Goal: Communication & Community: Answer question/provide support

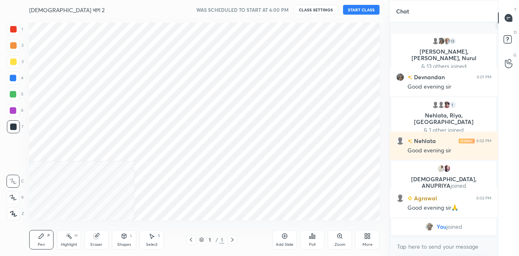
scroll to position [204, 357]
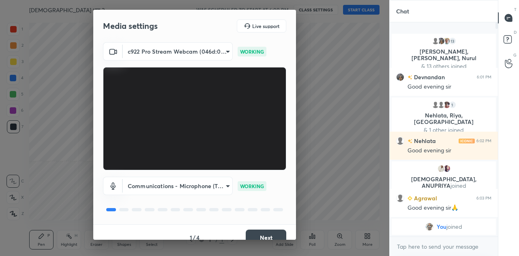
click at [267, 233] on button "Next" at bounding box center [266, 237] width 41 height 16
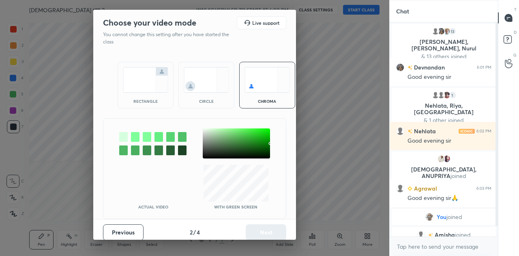
click at [144, 78] on img at bounding box center [145, 80] width 45 height 26
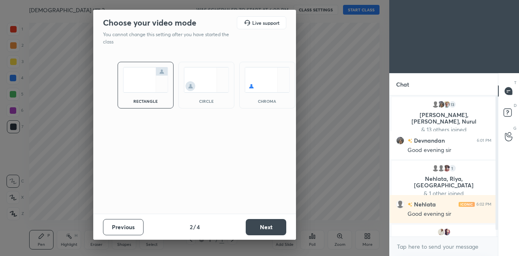
click at [274, 225] on button "Next" at bounding box center [266, 227] width 41 height 16
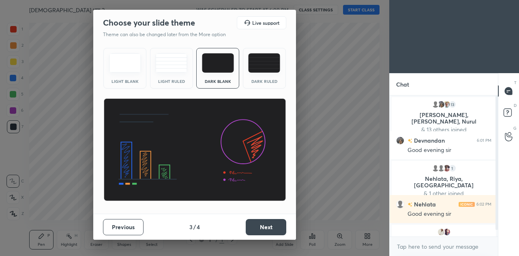
click at [274, 225] on button "Next" at bounding box center [266, 227] width 41 height 16
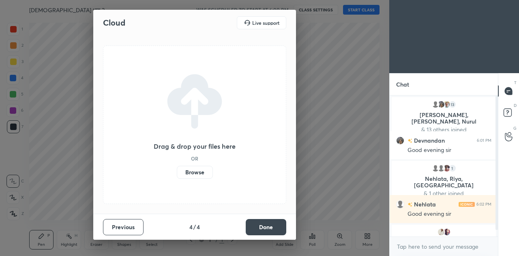
click at [274, 225] on button "Done" at bounding box center [266, 227] width 41 height 16
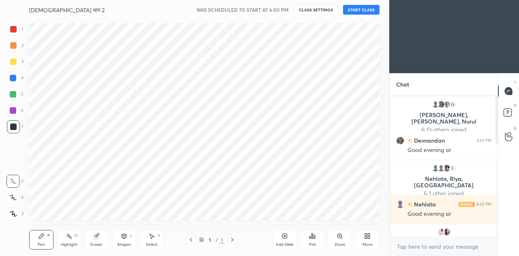
click at [366, 235] on icon at bounding box center [367, 235] width 6 height 6
click at [322, 156] on div "Upload File" at bounding box center [321, 154] width 32 height 19
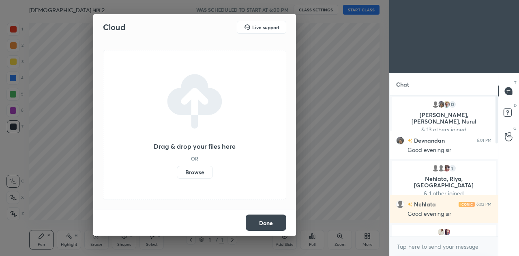
click at [195, 171] on label "Browse" at bounding box center [195, 171] width 36 height 13
click at [177, 171] on input "Browse" at bounding box center [177, 171] width 0 height 13
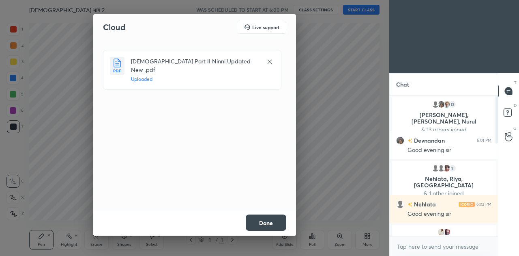
click at [268, 217] on button "Done" at bounding box center [266, 222] width 41 height 16
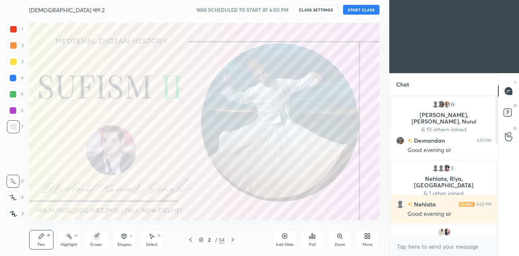
click at [361, 9] on button "START CLASS" at bounding box center [361, 10] width 37 height 10
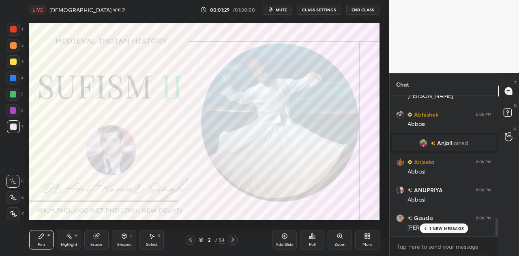
scroll to position [934, 0]
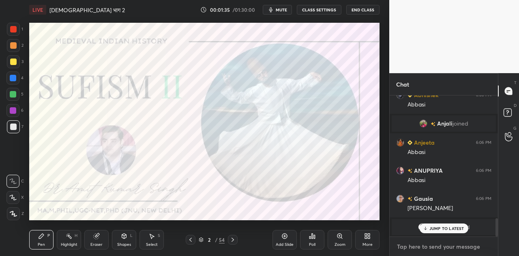
type textarea "x"
paste textarea "Join my Telegram Link - [DOMAIN_NAME][URL]"
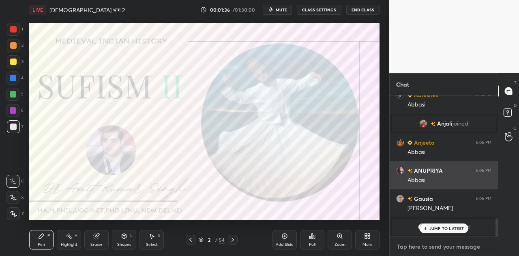
type textarea "Join my Telegram Link - [DOMAIN_NAME][URL]"
type textarea "x"
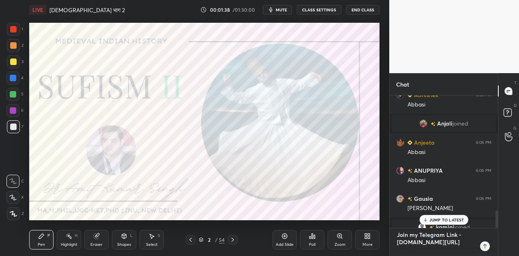
scroll to position [970, 0]
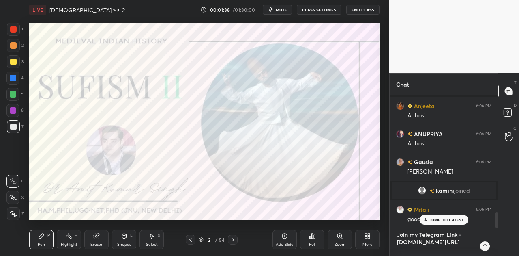
type textarea "Join my Telegram Link - [DOMAIN_NAME][URL]"
type textarea "x"
click at [483, 245] on icon at bounding box center [485, 246] width 6 height 6
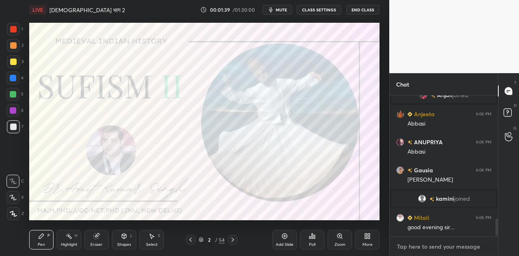
scroll to position [0, 0]
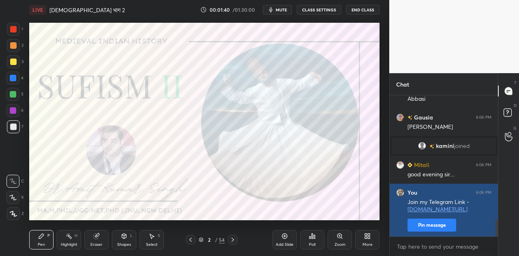
click at [441, 225] on button "Pin message" at bounding box center [432, 224] width 49 height 13
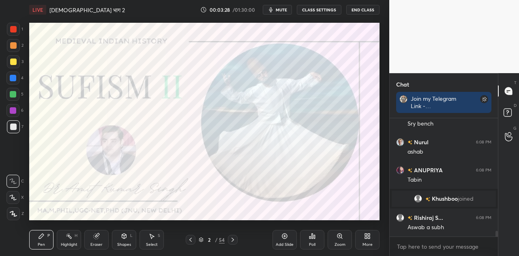
scroll to position [2409, 0]
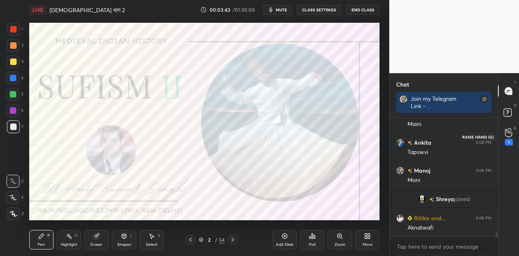
click at [503, 133] on div "1" at bounding box center [509, 136] width 16 height 15
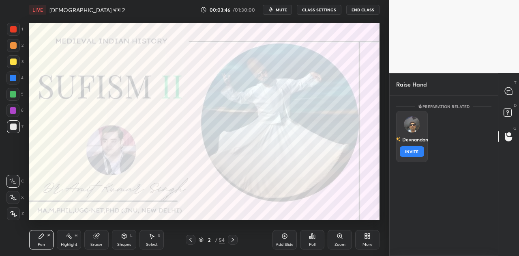
click at [409, 131] on img "grid" at bounding box center [412, 124] width 16 height 16
click at [411, 151] on button "INVITE" at bounding box center [412, 151] width 24 height 11
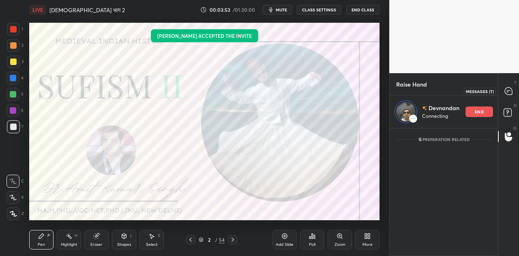
click at [509, 93] on icon at bounding box center [508, 90] width 7 height 7
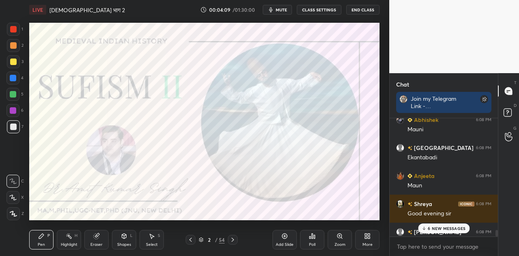
click at [440, 228] on p "6 NEW MESSAGES" at bounding box center [447, 227] width 38 height 5
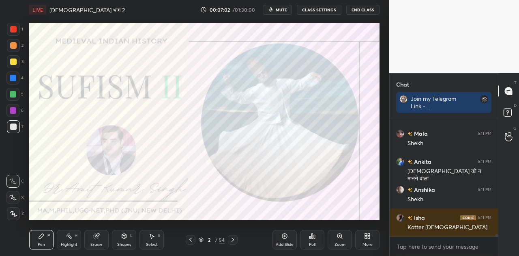
scroll to position [5438, 0]
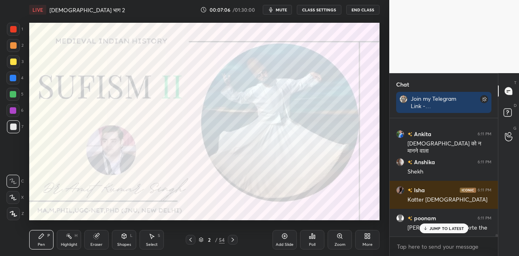
click at [438, 225] on p "JUMP TO LATEST" at bounding box center [446, 227] width 35 height 5
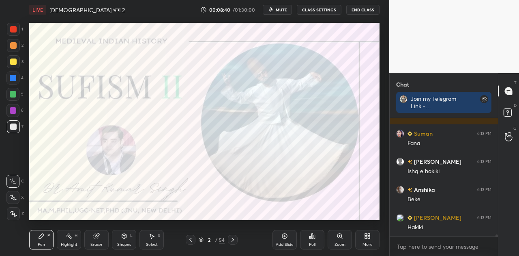
scroll to position [6976, 0]
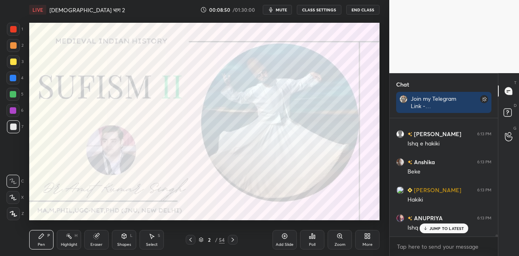
click at [284, 243] on div "Add Slide" at bounding box center [285, 244] width 18 height 4
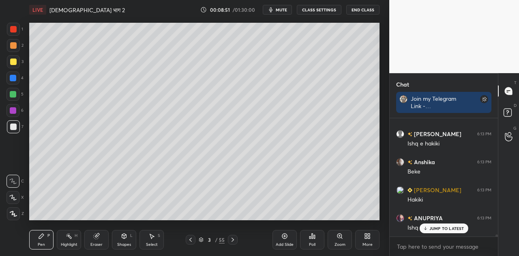
click at [438, 228] on p "JUMP TO LATEST" at bounding box center [446, 227] width 35 height 5
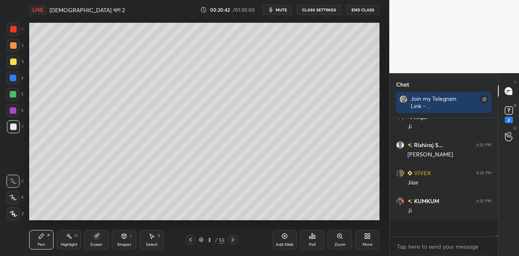
scroll to position [8139, 0]
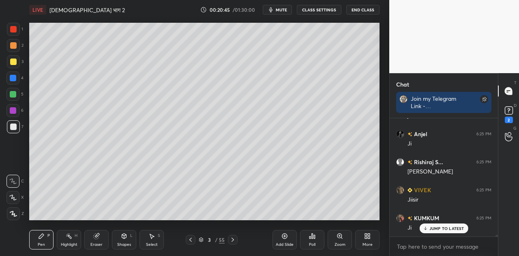
click at [232, 239] on icon at bounding box center [233, 239] width 6 height 6
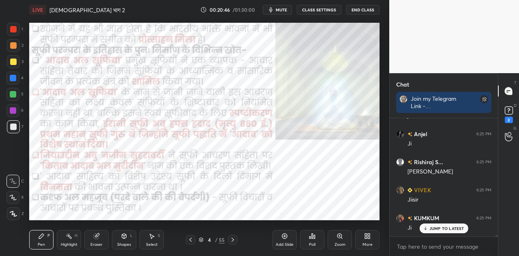
click at [232, 239] on icon at bounding box center [233, 239] width 6 height 6
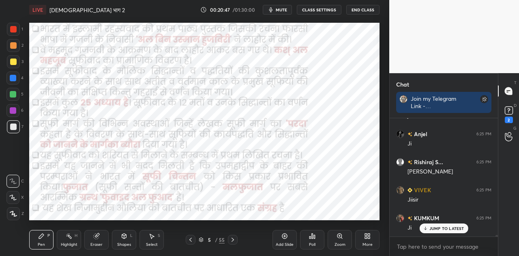
scroll to position [8167, 0]
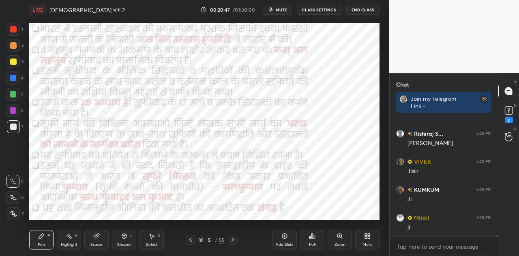
click at [232, 239] on icon at bounding box center [233, 239] width 6 height 6
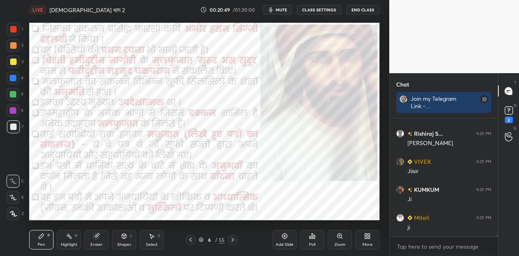
click at [232, 239] on icon at bounding box center [233, 239] width 6 height 6
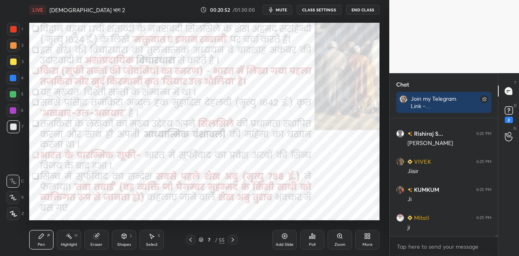
click at [232, 239] on icon at bounding box center [233, 239] width 6 height 6
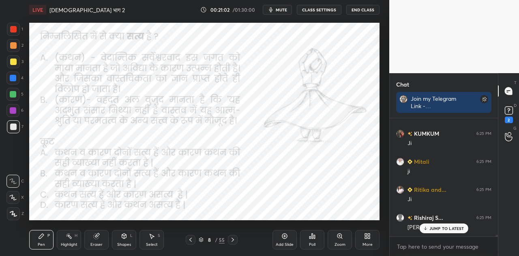
scroll to position [8251, 0]
click at [280, 9] on span "mute" at bounding box center [281, 10] width 11 height 6
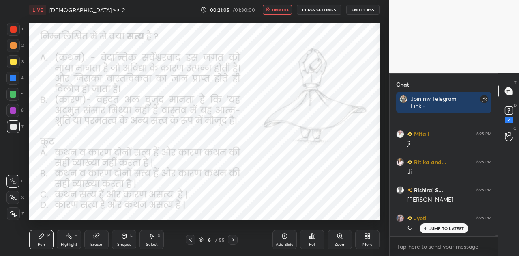
click at [313, 237] on icon at bounding box center [312, 235] width 6 height 6
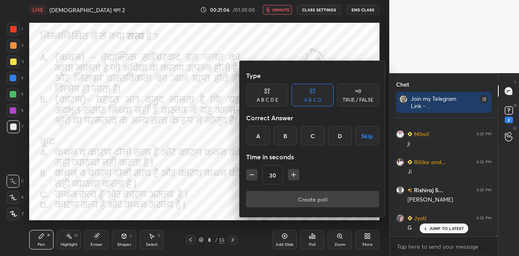
click at [286, 139] on div "B" at bounding box center [285, 135] width 24 height 19
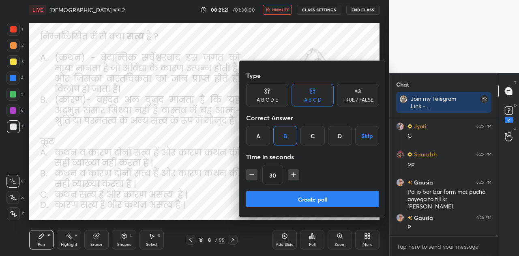
scroll to position [8362, 0]
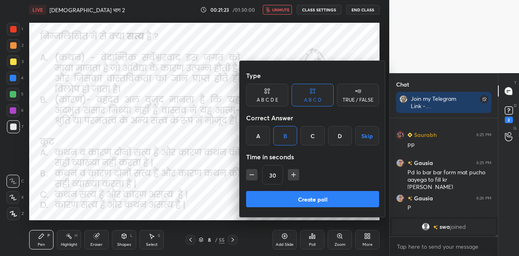
click at [309, 199] on button "Create poll" at bounding box center [312, 199] width 133 height 16
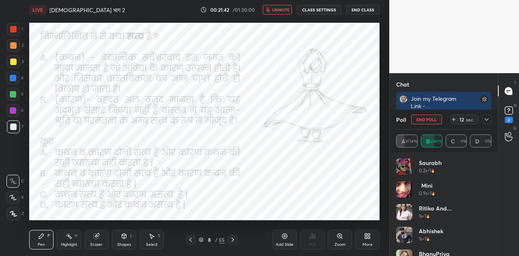
scroll to position [8274, 0]
click at [282, 15] on div "LIVE [DEMOGRAPHIC_DATA] भाग 2 00:21:42 / 01:30:00 unmute CLASS SETTINGS End Cla…" at bounding box center [204, 9] width 350 height 19
click at [281, 11] on span "unmute" at bounding box center [280, 10] width 17 height 6
click at [231, 238] on icon at bounding box center [233, 239] width 6 height 6
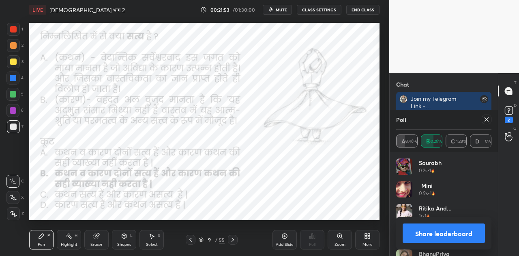
scroll to position [2, 2]
click at [231, 238] on icon at bounding box center [233, 239] width 6 height 6
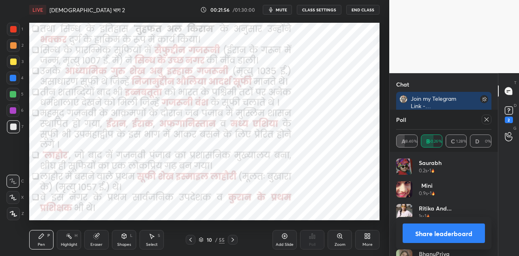
click at [191, 238] on icon at bounding box center [190, 239] width 6 height 6
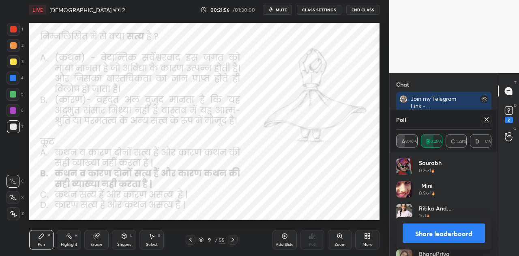
click at [430, 227] on button "Share leaderboard" at bounding box center [444, 232] width 82 height 19
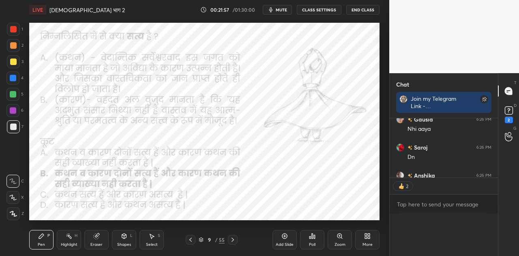
scroll to position [3, 2]
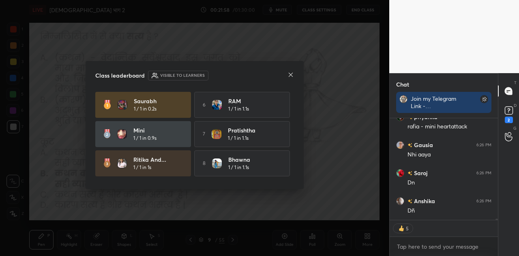
click at [288, 75] on icon at bounding box center [291, 74] width 6 height 6
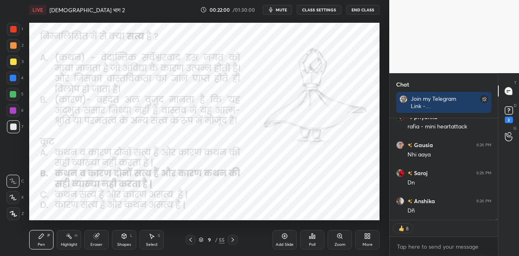
click at [284, 237] on icon at bounding box center [284, 235] width 6 height 6
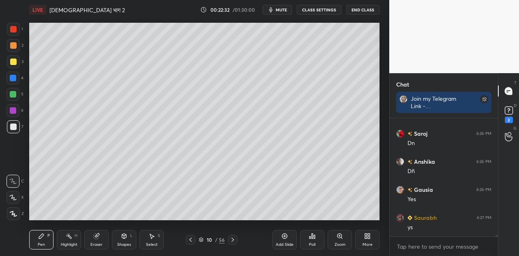
scroll to position [116, 106]
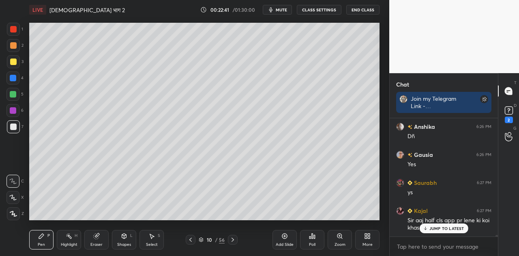
click at [442, 225] on p "JUMP TO LATEST" at bounding box center [446, 227] width 35 height 5
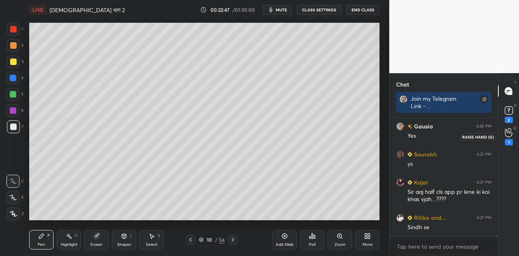
click at [507, 131] on icon at bounding box center [509, 132] width 8 height 9
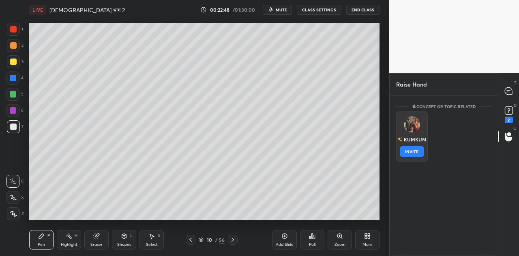
click at [412, 124] on img "grid" at bounding box center [412, 124] width 16 height 16
click at [410, 151] on button "INVITE" at bounding box center [412, 151] width 24 height 11
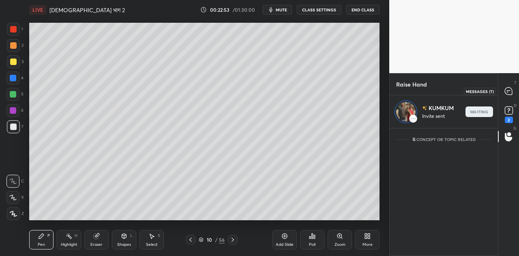
click at [508, 90] on icon at bounding box center [508, 90] width 3 height 0
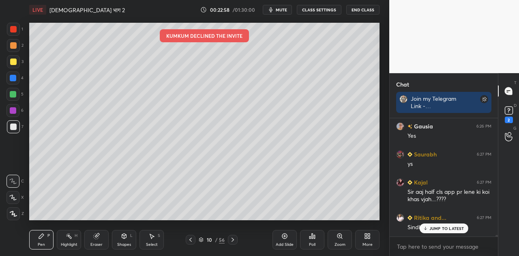
scroll to position [8548, 0]
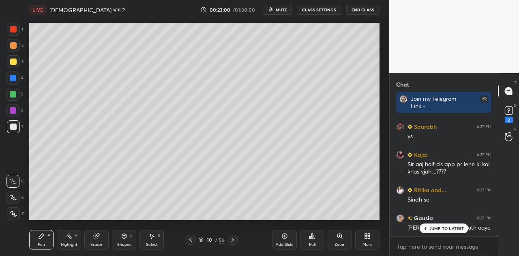
click at [444, 230] on p "JUMP TO LATEST" at bounding box center [446, 227] width 35 height 5
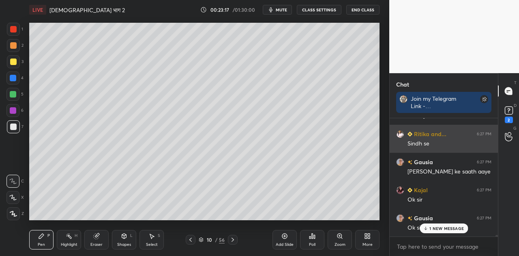
scroll to position [8639, 0]
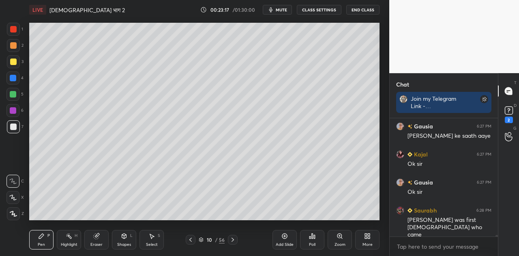
click at [121, 234] on icon at bounding box center [124, 235] width 6 height 6
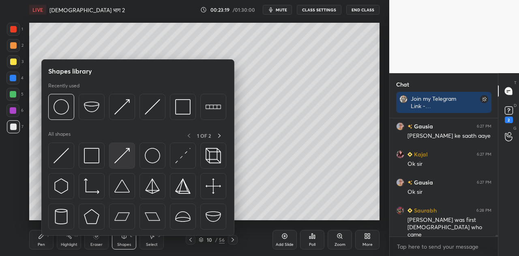
click at [121, 160] on img at bounding box center [121, 155] width 15 height 15
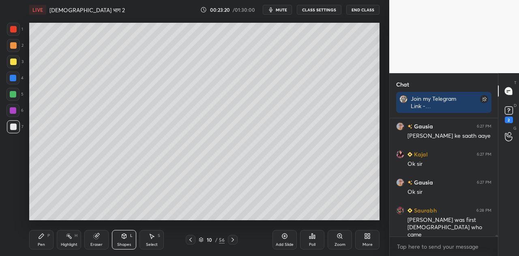
click at [13, 93] on div at bounding box center [13, 94] width 6 height 6
click at [40, 238] on icon at bounding box center [41, 235] width 5 height 5
click at [15, 126] on div at bounding box center [13, 126] width 6 height 6
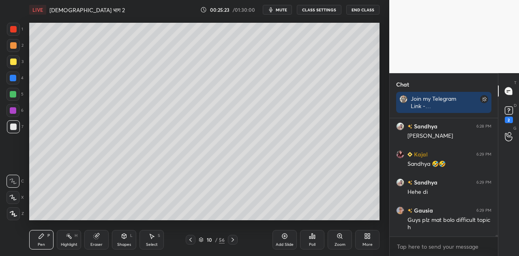
scroll to position [8969, 0]
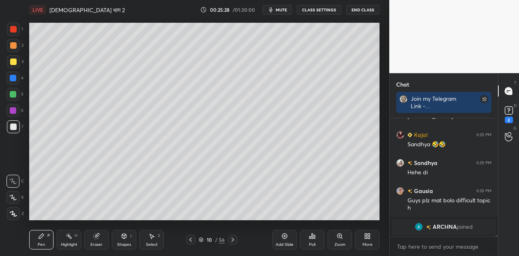
click at [121, 239] on div "Shapes L" at bounding box center [124, 239] width 24 height 19
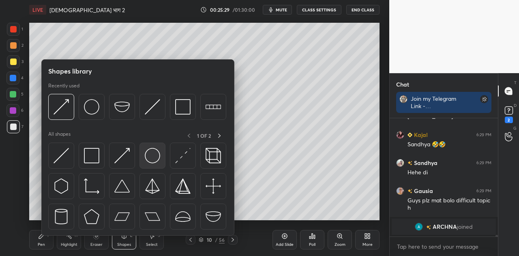
click at [148, 158] on img at bounding box center [152, 155] width 15 height 15
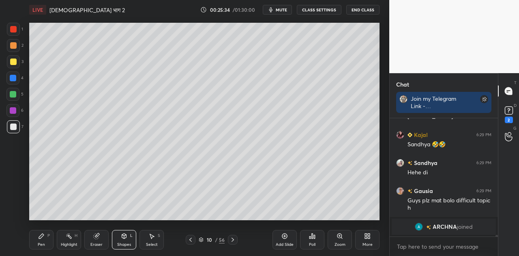
click at [39, 236] on icon at bounding box center [41, 235] width 6 height 6
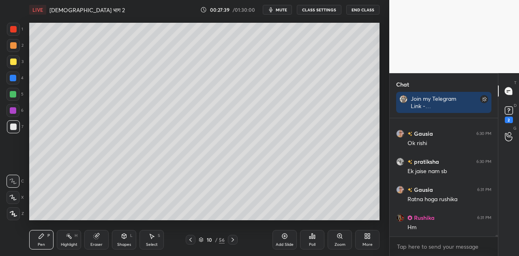
scroll to position [9065, 0]
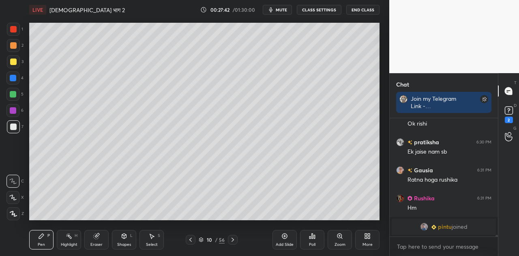
click at [281, 10] on span "mute" at bounding box center [281, 10] width 11 height 6
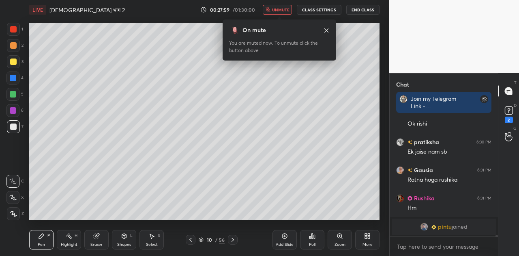
click at [282, 9] on span "unmute" at bounding box center [280, 10] width 17 height 6
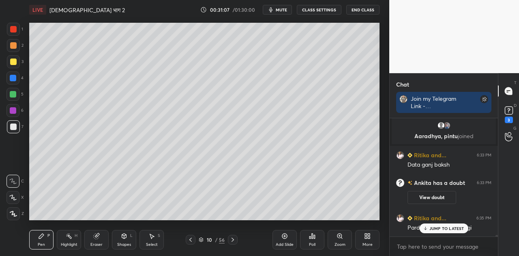
scroll to position [9018, 0]
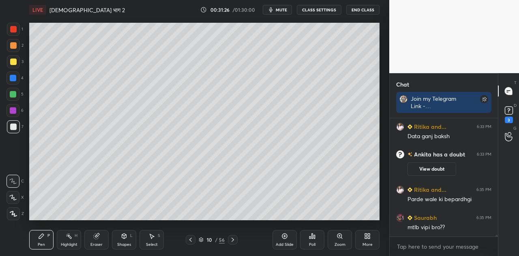
click at [15, 29] on div at bounding box center [13, 29] width 6 height 6
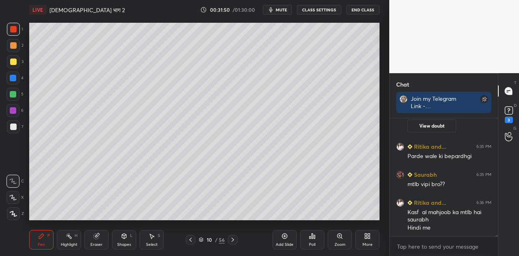
scroll to position [9089, 0]
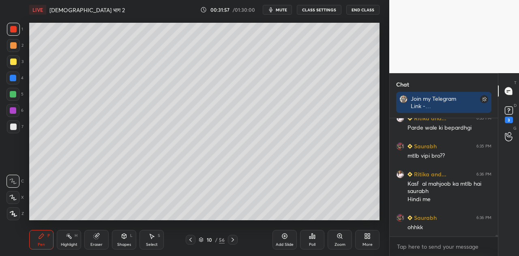
click at [11, 126] on div at bounding box center [13, 126] width 6 height 6
click at [286, 9] on span "mute" at bounding box center [281, 10] width 11 height 6
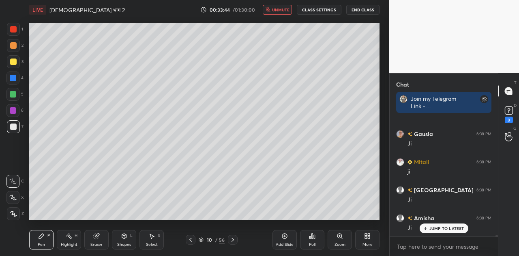
scroll to position [9537, 0]
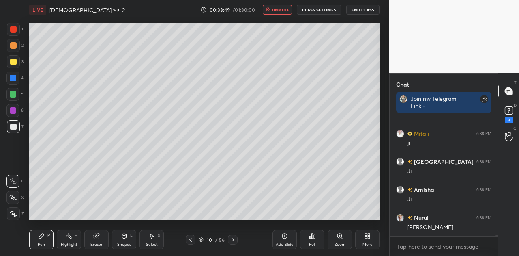
click at [286, 9] on span "unmute" at bounding box center [280, 10] width 17 height 6
click at [233, 238] on icon at bounding box center [233, 239] width 6 height 6
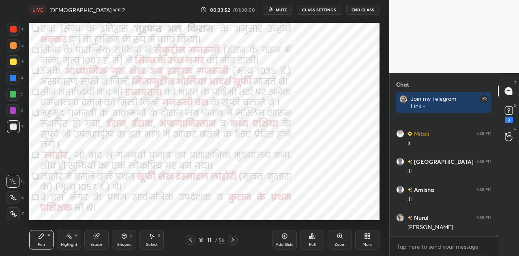
click at [233, 238] on icon at bounding box center [233, 239] width 6 height 6
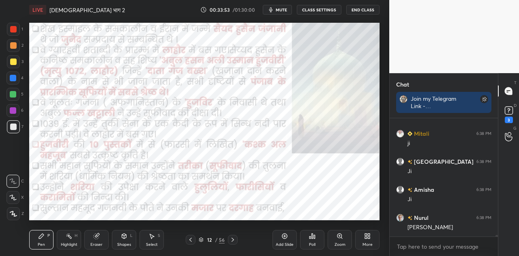
click at [233, 238] on icon at bounding box center [233, 239] width 6 height 6
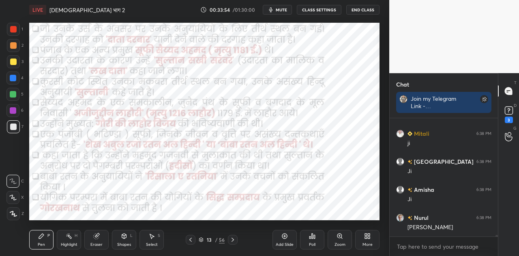
click at [233, 238] on icon at bounding box center [233, 239] width 6 height 6
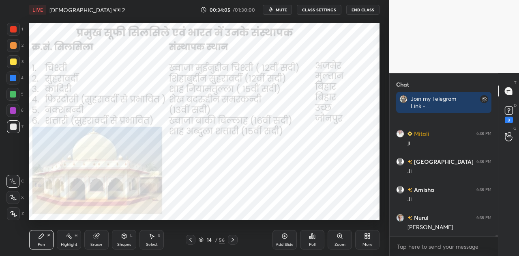
click at [230, 241] on icon at bounding box center [233, 239] width 6 height 6
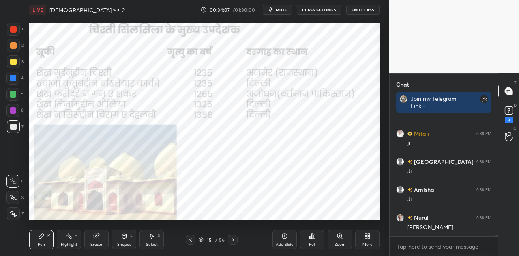
scroll to position [9572, 0]
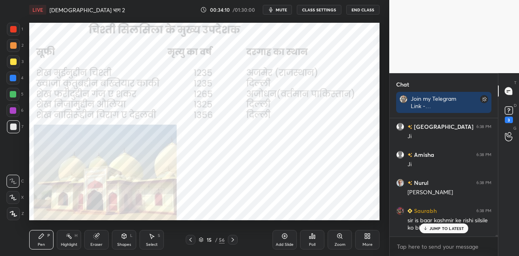
click at [437, 228] on p "JUMP TO LATEST" at bounding box center [446, 227] width 35 height 5
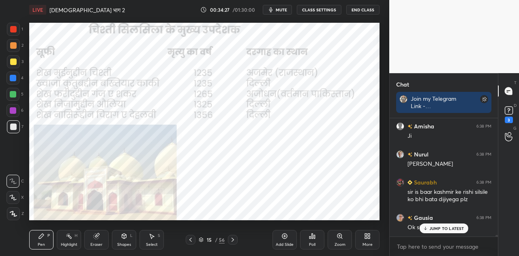
scroll to position [9628, 0]
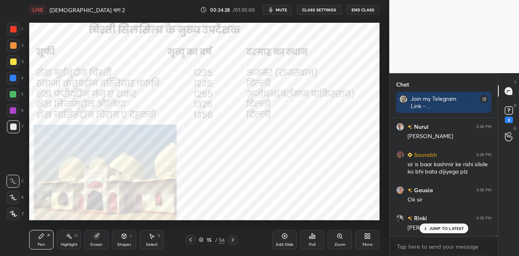
click at [234, 236] on icon at bounding box center [233, 239] width 6 height 6
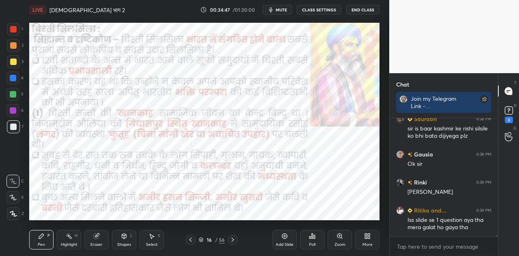
scroll to position [9706, 0]
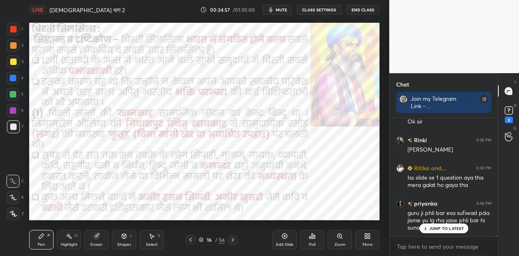
click at [432, 226] on p "JUMP TO LATEST" at bounding box center [446, 227] width 35 height 5
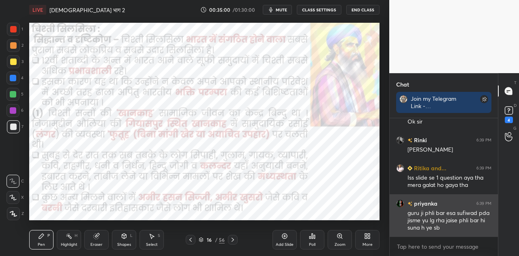
scroll to position [9741, 0]
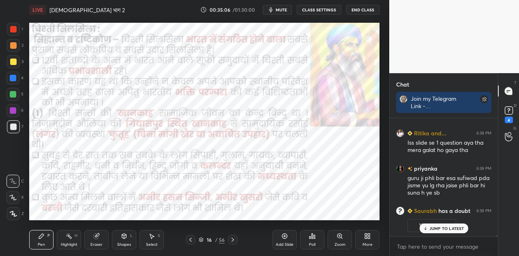
click at [284, 237] on icon at bounding box center [284, 235] width 6 height 6
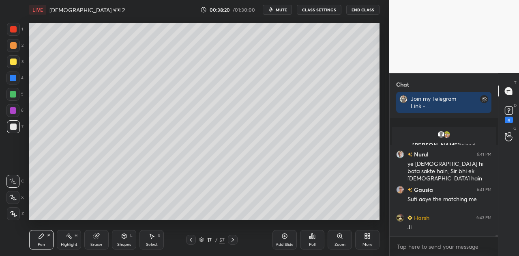
scroll to position [9718, 0]
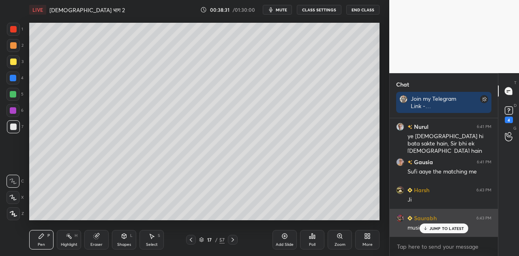
click at [431, 228] on p "JUMP TO LATEST" at bounding box center [446, 227] width 35 height 5
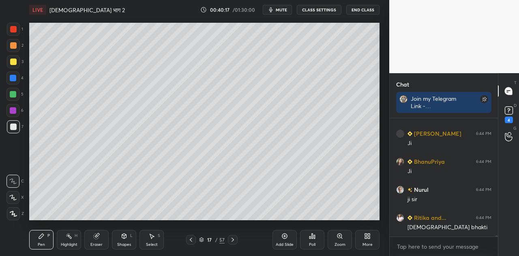
scroll to position [9950, 0]
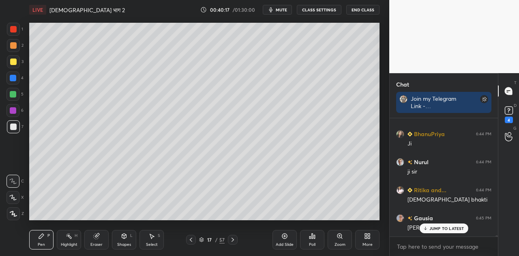
click at [230, 238] on icon at bounding box center [233, 239] width 6 height 6
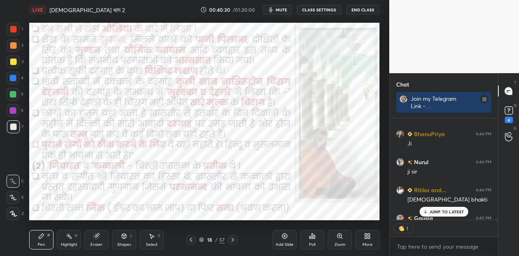
scroll to position [2, 2]
click at [284, 9] on span "mute" at bounding box center [281, 10] width 11 height 6
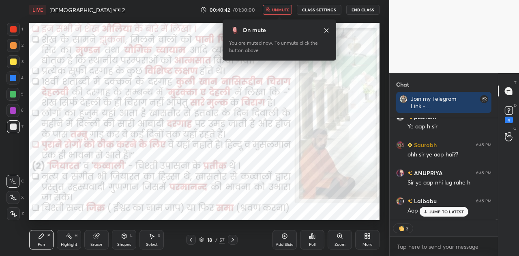
scroll to position [10107, 0]
click at [284, 9] on span "unmute" at bounding box center [280, 10] width 17 height 6
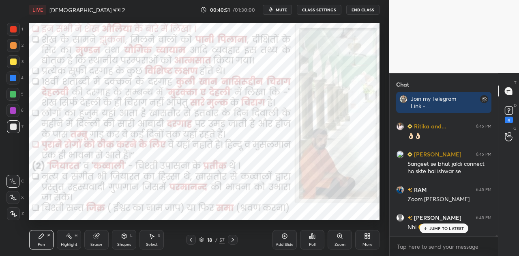
scroll to position [10237, 0]
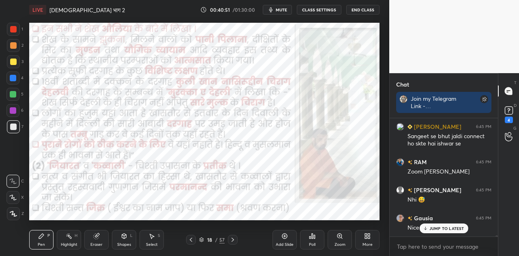
click at [341, 240] on div "Zoom" at bounding box center [340, 239] width 24 height 19
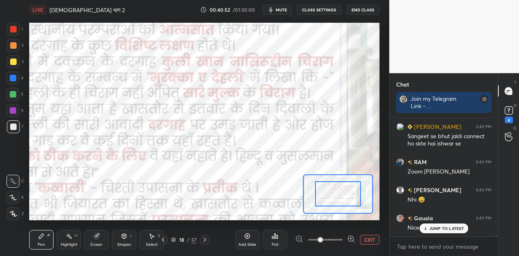
click at [341, 240] on span at bounding box center [325, 239] width 34 height 12
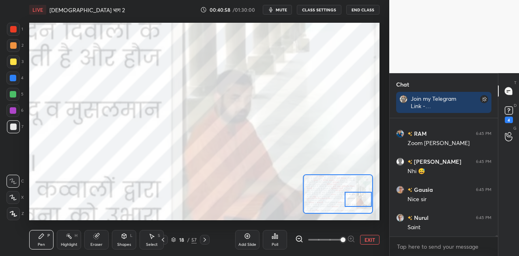
scroll to position [10293, 0]
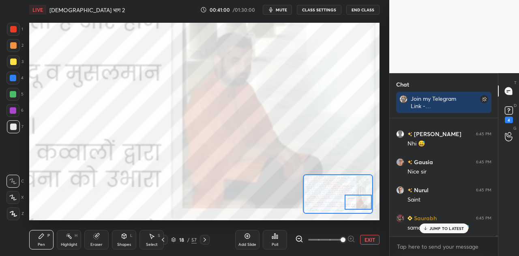
drag, startPoint x: 337, startPoint y: 199, endPoint x: 362, endPoint y: 207, distance: 26.8
click at [362, 207] on div at bounding box center [359, 201] width 28 height 15
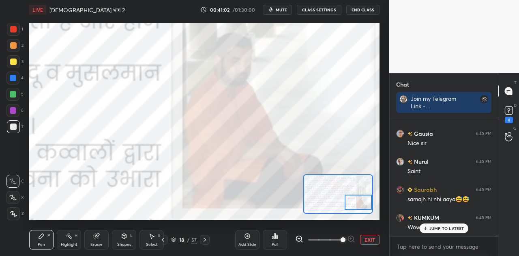
scroll to position [10349, 0]
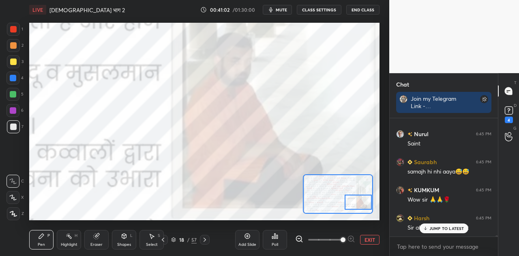
click at [285, 11] on span "mute" at bounding box center [281, 10] width 11 height 6
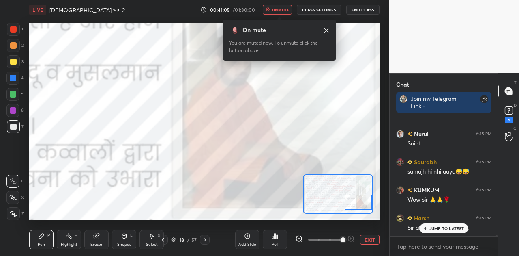
click at [285, 11] on span "unmute" at bounding box center [280, 10] width 17 height 6
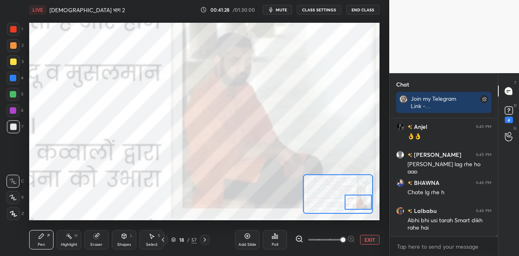
scroll to position [10616, 0]
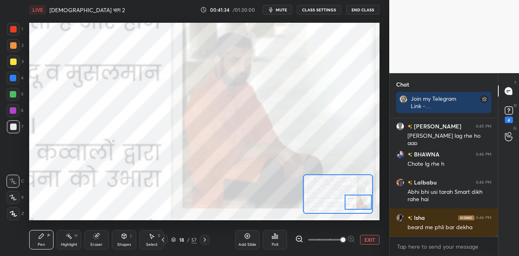
click at [281, 10] on span "mute" at bounding box center [281, 10] width 11 height 6
click at [281, 10] on span "unmute" at bounding box center [280, 10] width 17 height 6
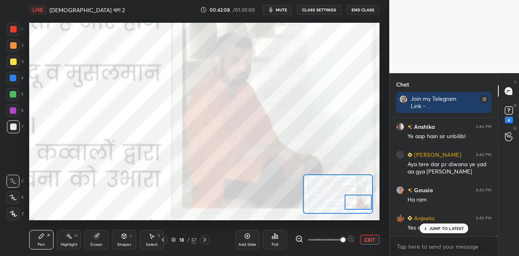
scroll to position [10910, 0]
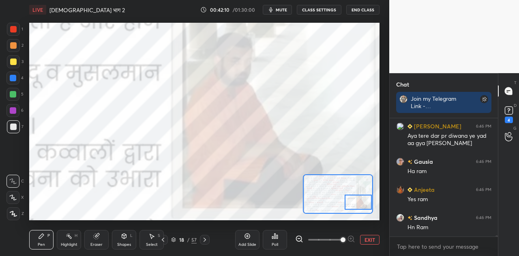
click at [368, 240] on button "EXIT" at bounding box center [369, 239] width 19 height 10
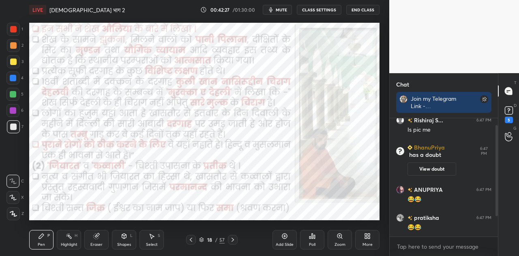
scroll to position [35, 0]
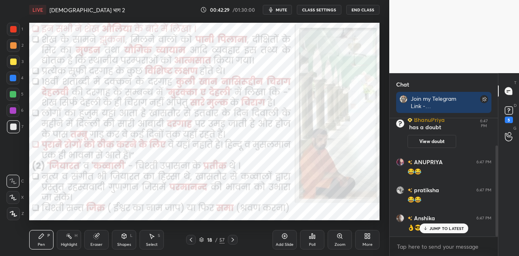
click at [233, 240] on icon at bounding box center [233, 239] width 2 height 4
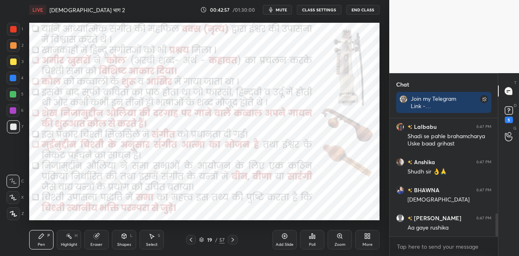
scroll to position [484, 0]
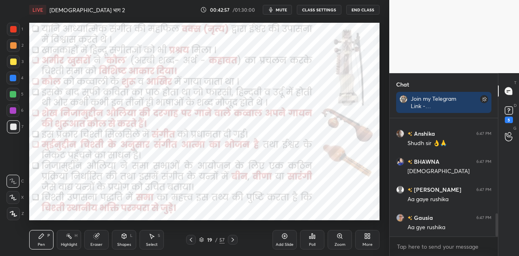
click at [202, 240] on icon at bounding box center [202, 240] width 4 height 1
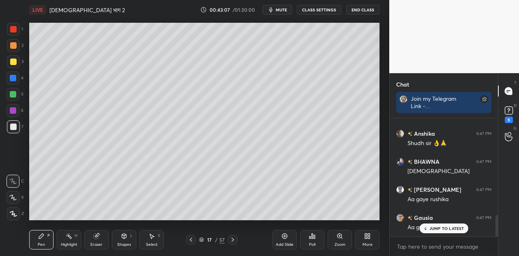
scroll to position [526, 0]
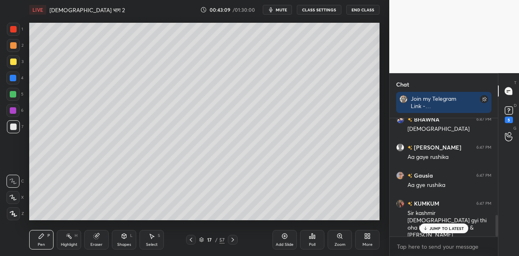
click at [434, 228] on p "JUMP TO LATEST" at bounding box center [446, 227] width 35 height 5
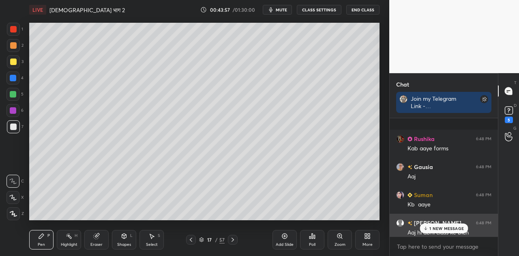
scroll to position [694, 0]
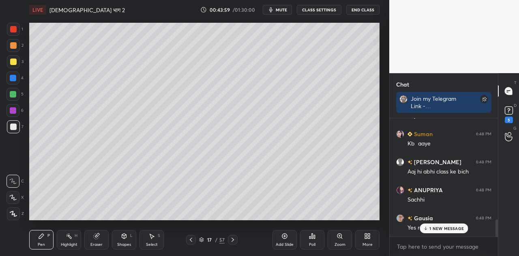
click at [445, 228] on p "1 NEW MESSAGE" at bounding box center [446, 227] width 34 height 5
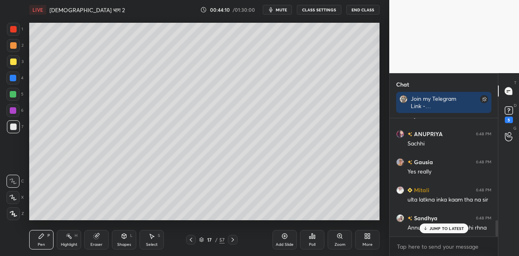
scroll to position [786, 0]
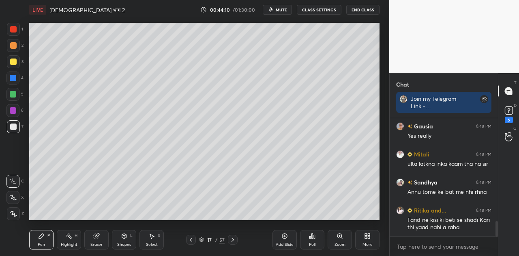
click at [453, 227] on div "Farid ne kisi ki beti se shadi Kari thi yaad nahi a raha" at bounding box center [450, 223] width 84 height 15
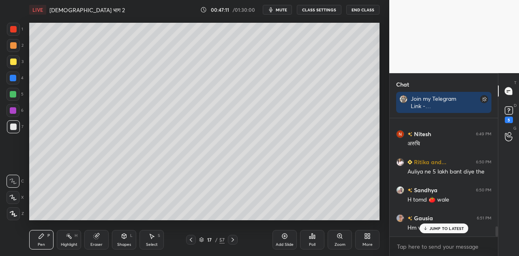
scroll to position [1250, 0]
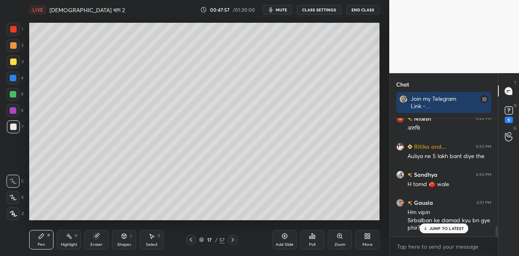
click at [451, 227] on p "JUMP TO LATEST" at bounding box center [446, 227] width 35 height 5
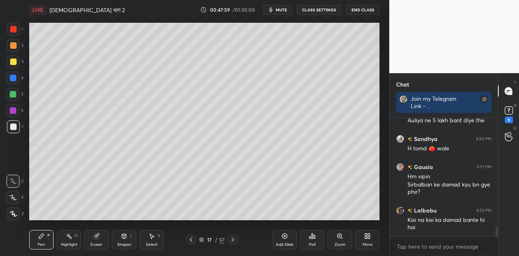
scroll to position [1320, 0]
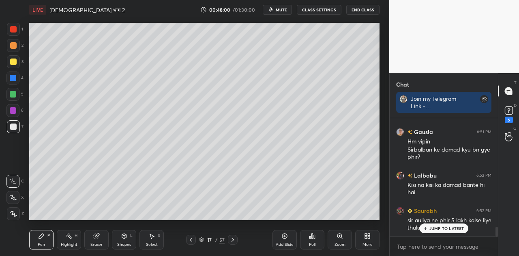
click at [281, 11] on span "mute" at bounding box center [281, 10] width 11 height 6
click at [281, 11] on span "unmute" at bounding box center [280, 10] width 17 height 6
click at [444, 227] on p "JUMP TO LATEST" at bounding box center [446, 227] width 35 height 5
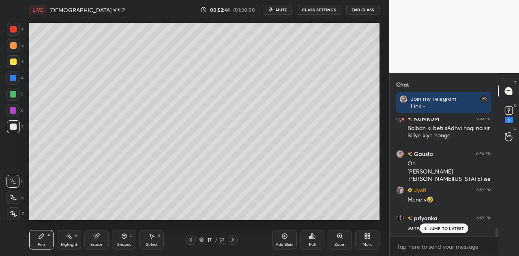
scroll to position [1588, 0]
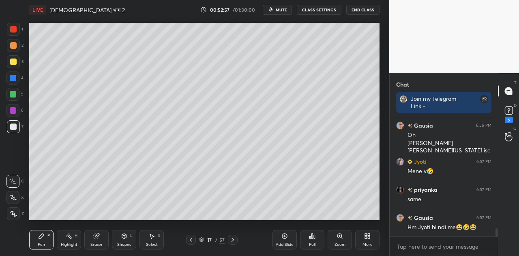
click at [234, 240] on icon at bounding box center [233, 239] width 6 height 6
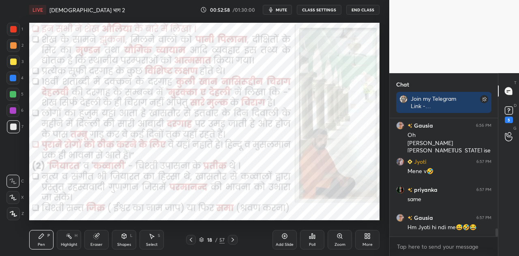
click at [234, 240] on icon at bounding box center [233, 239] width 6 height 6
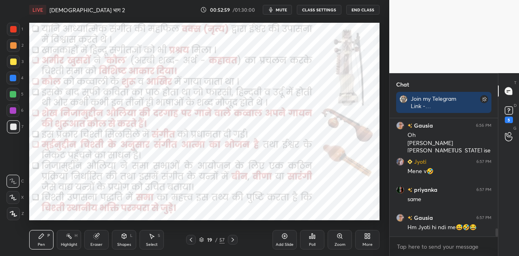
click at [234, 240] on icon at bounding box center [233, 239] width 6 height 6
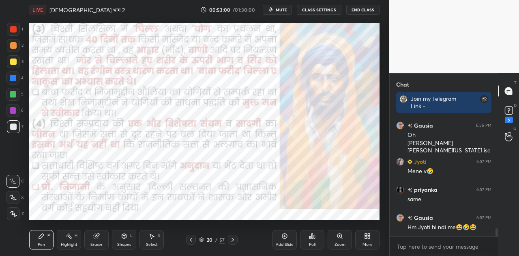
click at [234, 240] on icon at bounding box center [233, 239] width 6 height 6
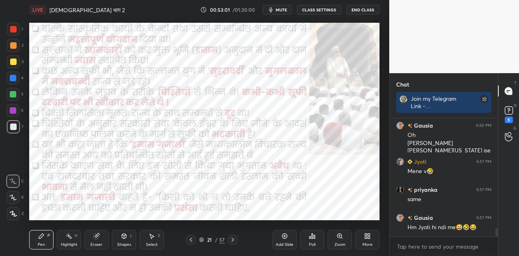
click at [234, 240] on icon at bounding box center [233, 239] width 6 height 6
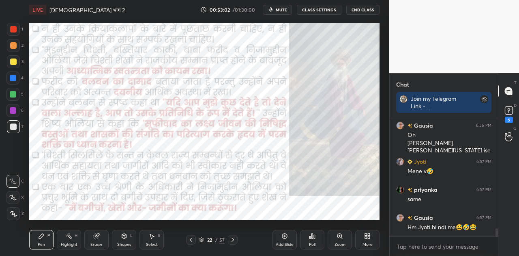
click at [234, 240] on icon at bounding box center [233, 239] width 6 height 6
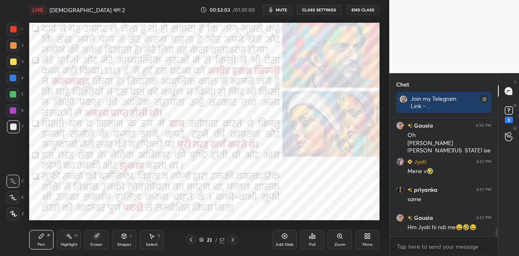
click at [234, 240] on icon at bounding box center [233, 239] width 6 height 6
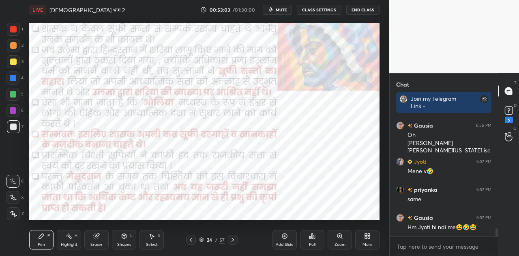
scroll to position [1616, 0]
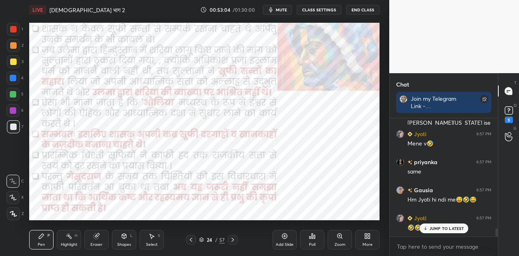
click at [234, 240] on icon at bounding box center [233, 239] width 6 height 6
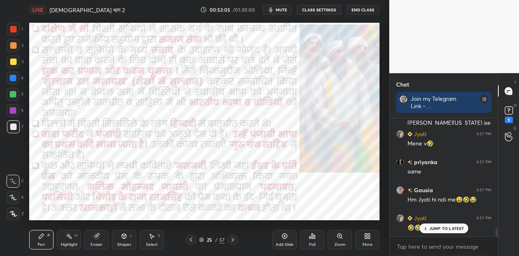
click at [234, 240] on icon at bounding box center [233, 239] width 6 height 6
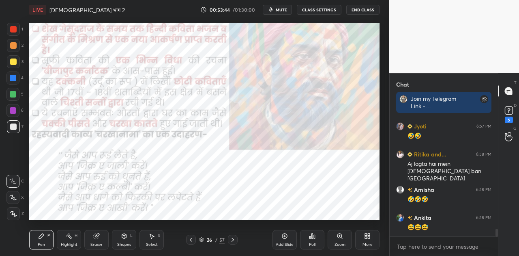
scroll to position [1735, 0]
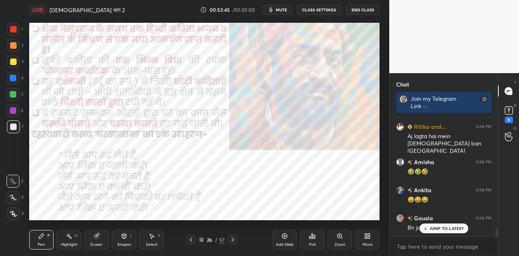
click at [234, 240] on icon at bounding box center [233, 239] width 6 height 6
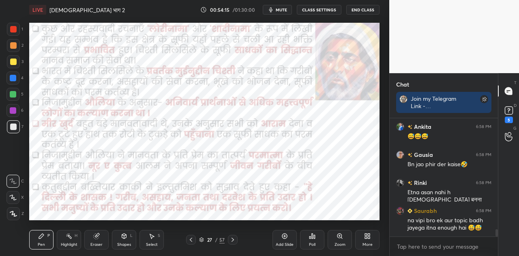
scroll to position [1827, 0]
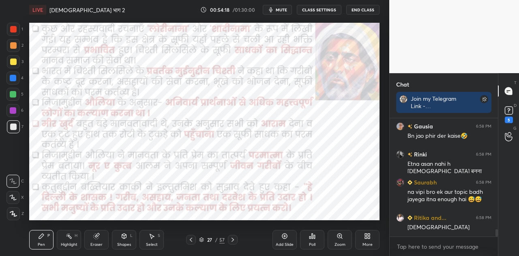
click at [234, 241] on icon at bounding box center [233, 239] width 6 height 6
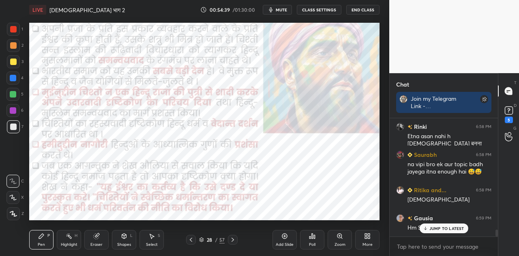
scroll to position [1874, 0]
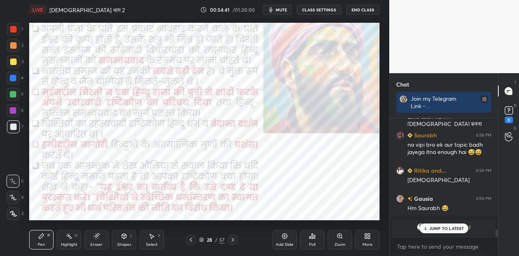
click at [234, 241] on icon at bounding box center [233, 239] width 6 height 6
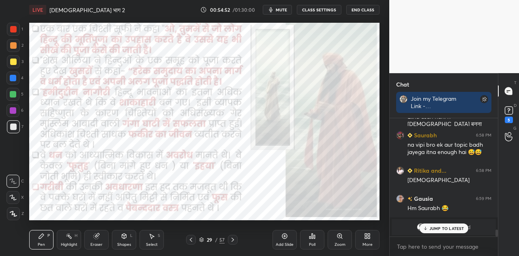
click at [280, 12] on span "mute" at bounding box center [281, 10] width 11 height 6
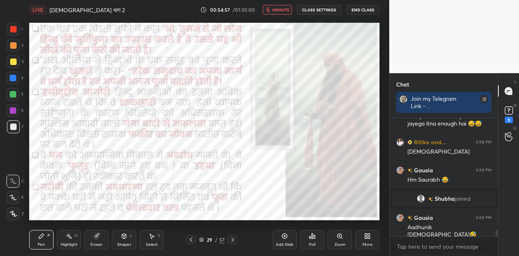
click at [280, 12] on span "unmute" at bounding box center [280, 10] width 17 height 6
click at [15, 76] on div at bounding box center [13, 78] width 6 height 6
click at [231, 238] on icon at bounding box center [233, 239] width 6 height 6
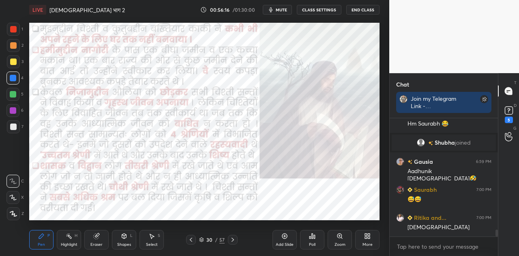
scroll to position [2000, 0]
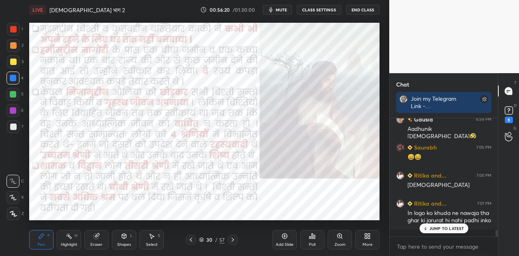
click at [445, 228] on p "JUMP TO LATEST" at bounding box center [446, 227] width 35 height 5
click at [234, 238] on icon at bounding box center [233, 239] width 6 height 6
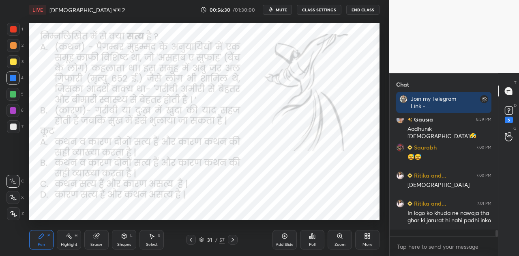
scroll to position [2036, 0]
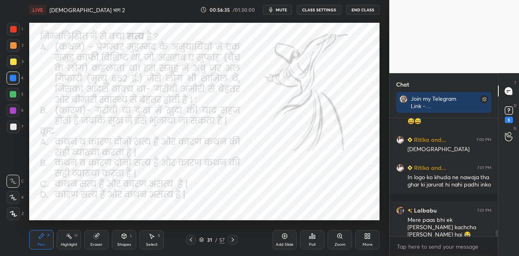
click at [281, 9] on span "mute" at bounding box center [281, 10] width 11 height 6
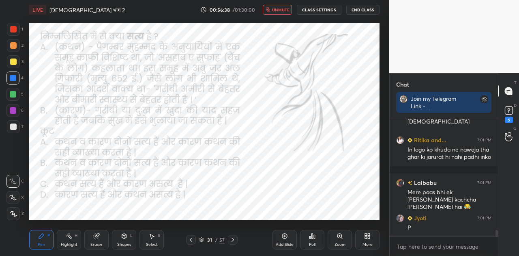
scroll to position [2092, 0]
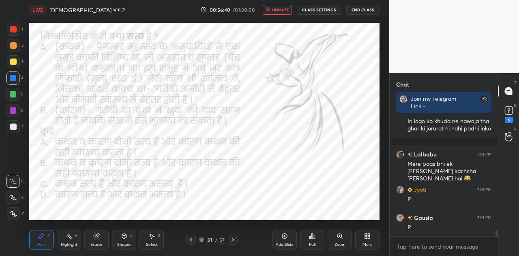
click at [281, 9] on span "unmute" at bounding box center [280, 10] width 17 height 6
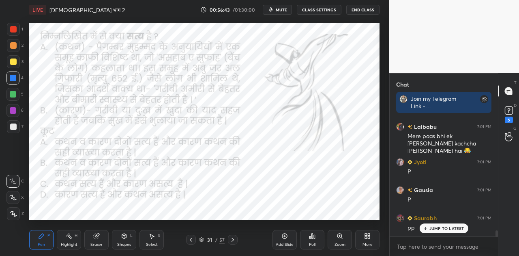
click at [313, 238] on icon at bounding box center [312, 235] width 6 height 6
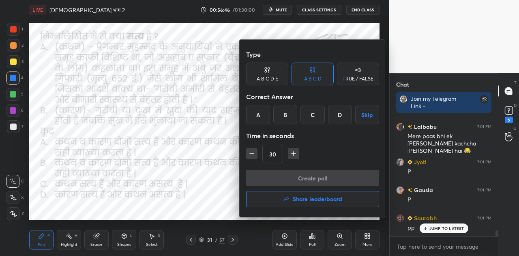
scroll to position [2148, 0]
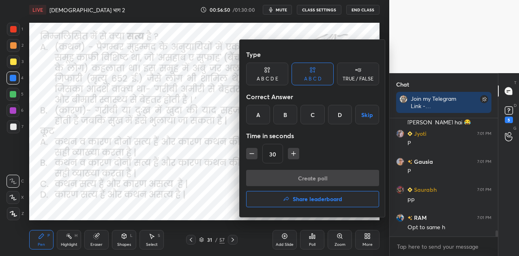
click at [261, 116] on div "A" at bounding box center [258, 114] width 24 height 19
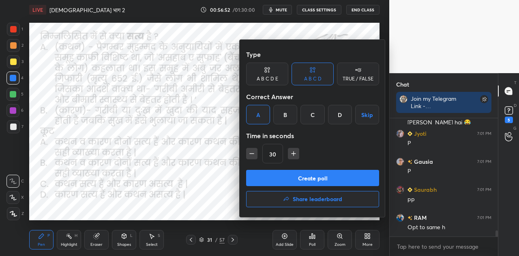
scroll to position [2175, 0]
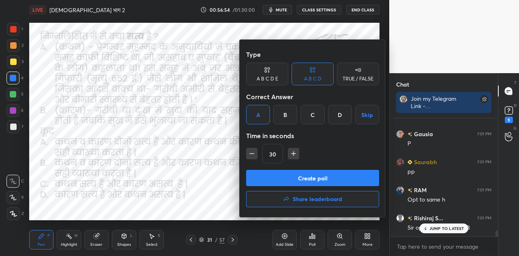
click at [317, 177] on button "Create poll" at bounding box center [312, 178] width 133 height 16
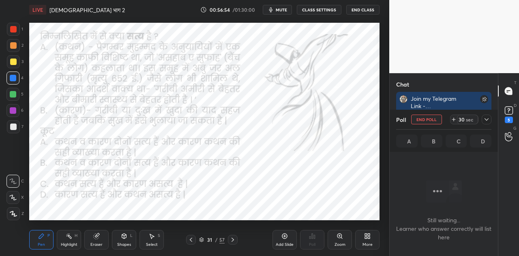
scroll to position [2, 2]
click at [283, 9] on span "mute" at bounding box center [281, 10] width 11 height 6
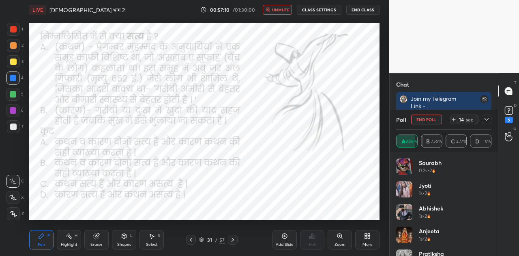
scroll to position [2330, 0]
click at [454, 118] on icon at bounding box center [454, 119] width 6 height 6
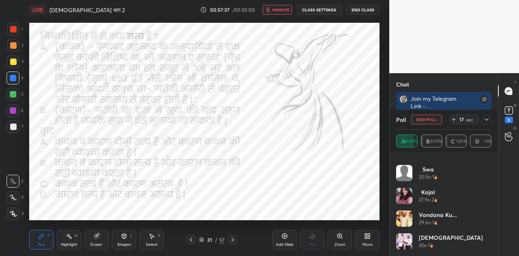
scroll to position [2548, 0]
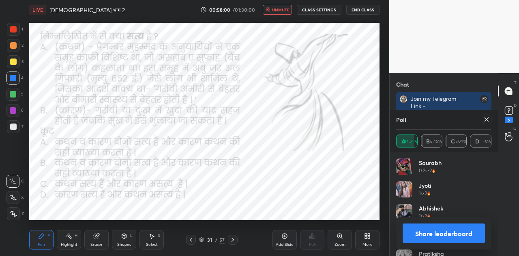
click at [457, 238] on button "Share leaderboard" at bounding box center [444, 232] width 82 height 19
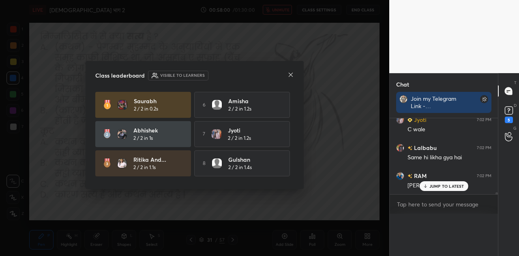
scroll to position [3, 2]
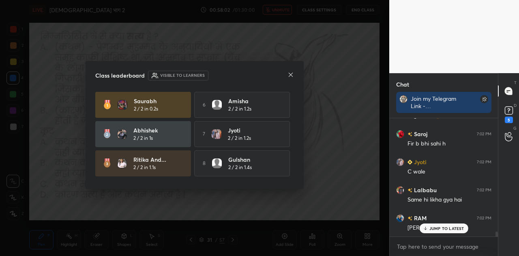
click at [292, 75] on icon at bounding box center [291, 74] width 6 height 6
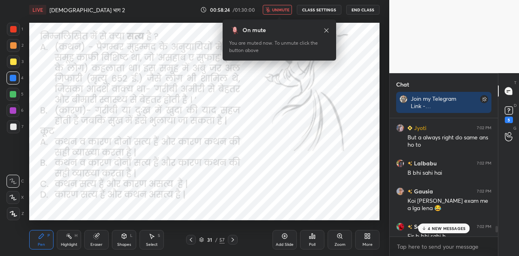
click at [287, 9] on span "unmute" at bounding box center [280, 10] width 17 height 6
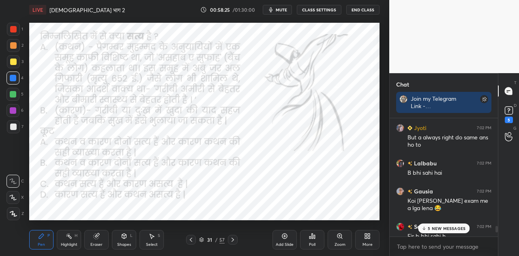
click at [441, 225] on p "5 NEW MESSAGES" at bounding box center [447, 227] width 38 height 5
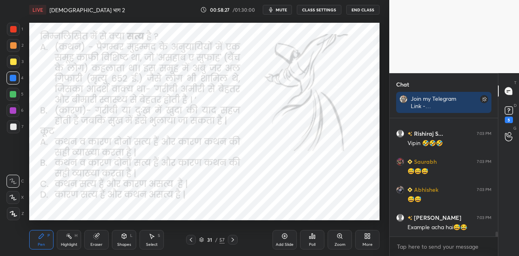
scroll to position [2891, 0]
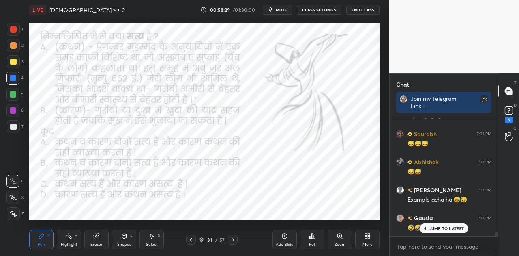
click at [232, 238] on icon at bounding box center [233, 239] width 6 height 6
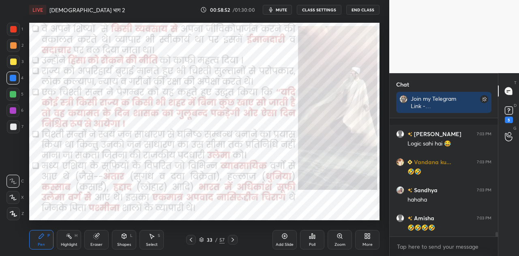
scroll to position [3094, 0]
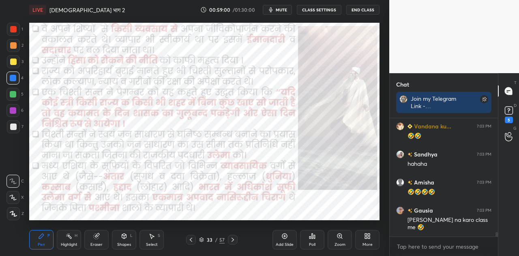
click at [234, 238] on icon at bounding box center [233, 239] width 6 height 6
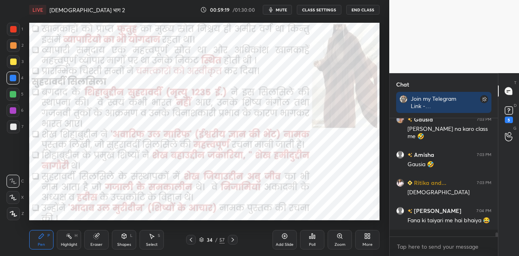
scroll to position [3214, 0]
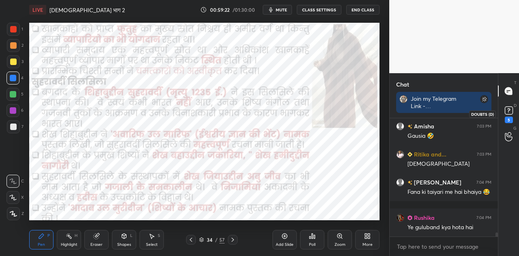
click at [508, 110] on rect at bounding box center [509, 111] width 8 height 8
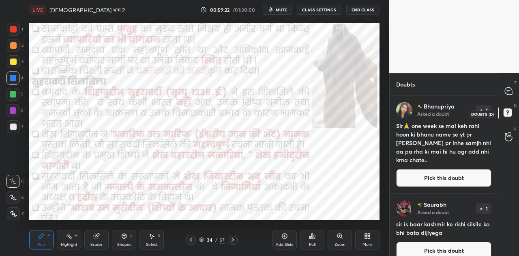
scroll to position [158, 106]
click at [444, 177] on button "Pick this doubt" at bounding box center [443, 178] width 95 height 18
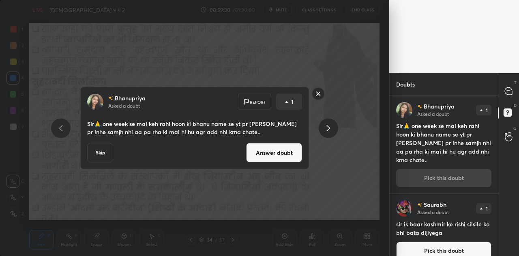
click at [272, 153] on button "Answer doubt" at bounding box center [274, 152] width 56 height 19
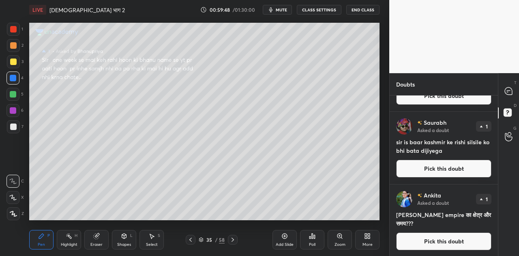
scroll to position [0, 0]
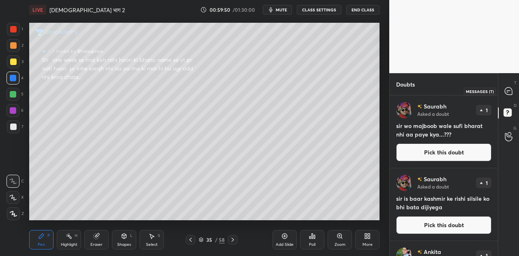
click at [509, 92] on icon at bounding box center [508, 90] width 7 height 7
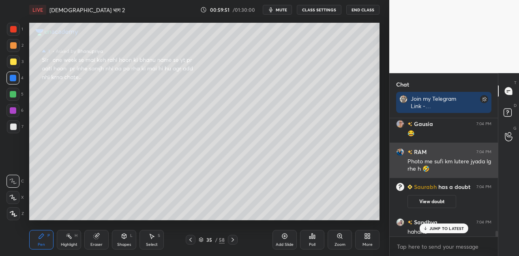
scroll to position [3355, 0]
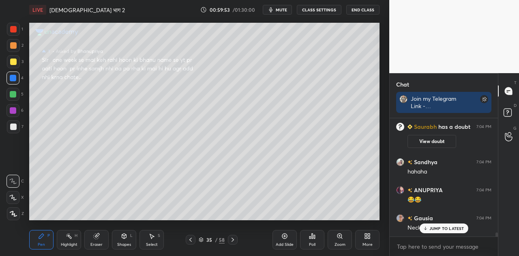
click at [449, 228] on p "JUMP TO LATEST" at bounding box center [446, 227] width 35 height 5
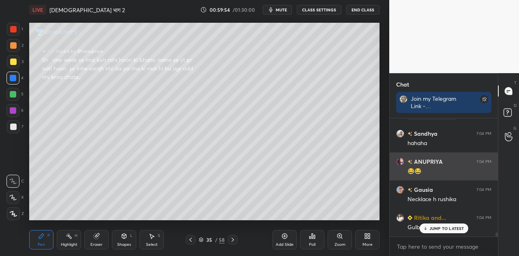
scroll to position [3411, 0]
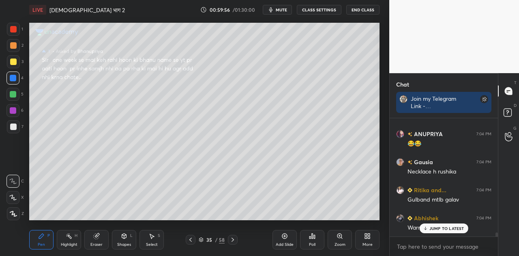
click at [449, 229] on p "JUMP TO LATEST" at bounding box center [446, 227] width 35 height 5
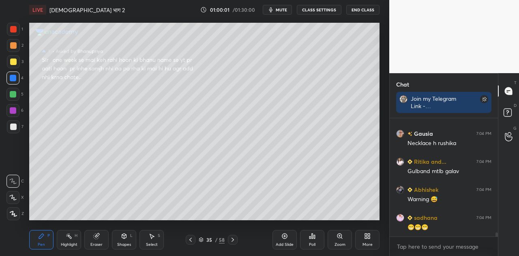
scroll to position [3467, 0]
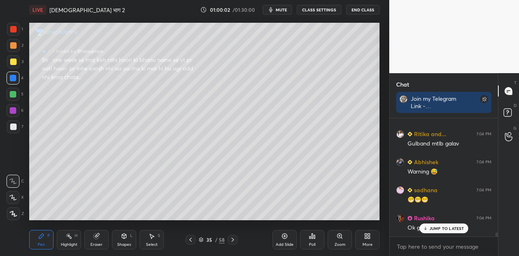
click at [441, 226] on p "JUMP TO LATEST" at bounding box center [446, 227] width 35 height 5
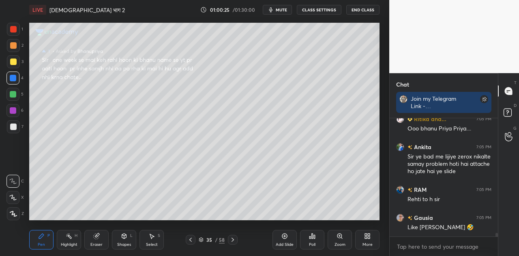
scroll to position [3832, 0]
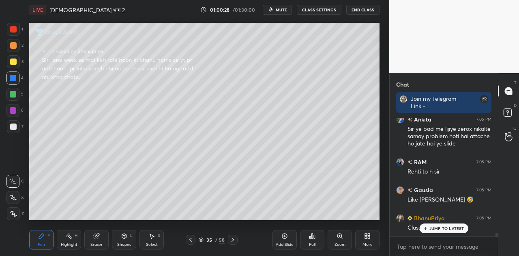
click at [444, 228] on p "JUMP TO LATEST" at bounding box center [446, 227] width 35 height 5
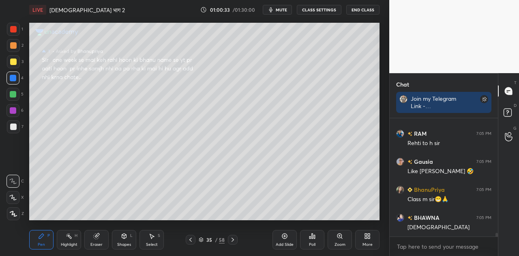
click at [281, 9] on span "mute" at bounding box center [281, 10] width 11 height 6
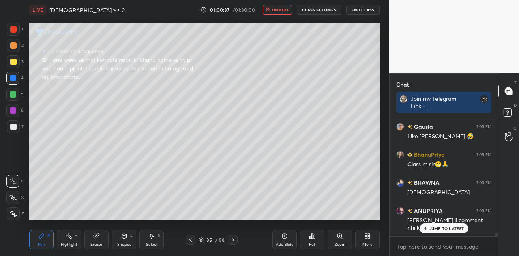
click at [281, 9] on span "unmute" at bounding box center [280, 10] width 17 height 6
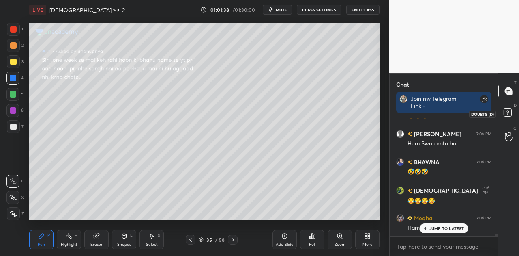
scroll to position [4568, 0]
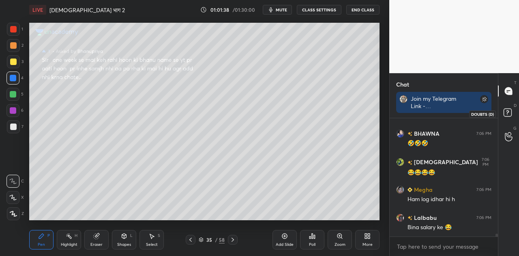
click at [503, 111] on icon at bounding box center [509, 113] width 15 height 15
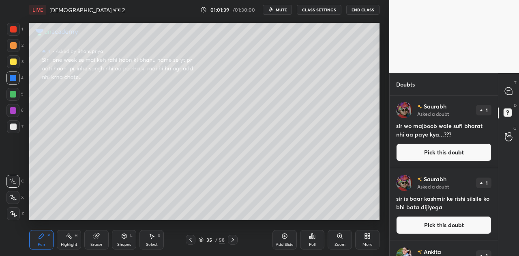
scroll to position [158, 106]
click at [436, 148] on button "Pick this doubt" at bounding box center [443, 152] width 95 height 18
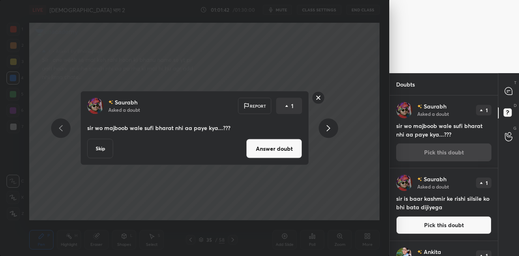
click at [279, 150] on button "Answer doubt" at bounding box center [274, 148] width 56 height 19
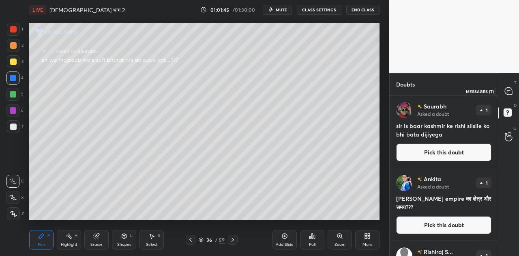
click at [508, 91] on icon at bounding box center [508, 90] width 7 height 7
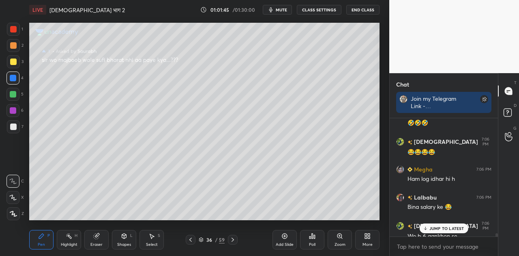
scroll to position [4561, 0]
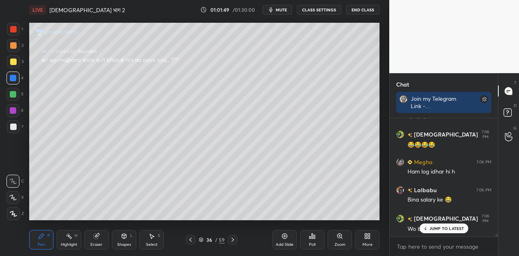
click at [456, 228] on p "JUMP TO LATEST" at bounding box center [446, 227] width 35 height 5
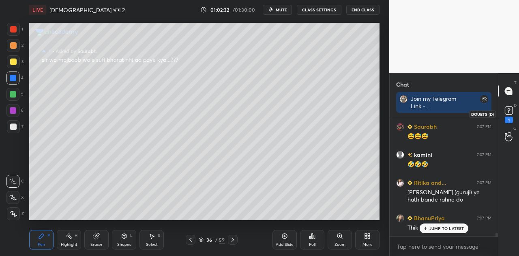
scroll to position [3564, 0]
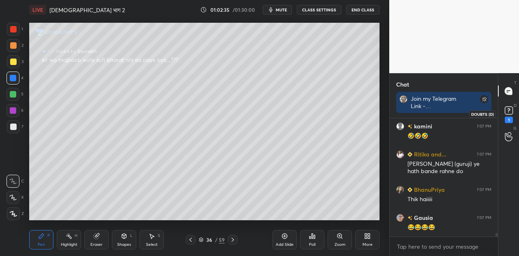
click at [505, 110] on rect at bounding box center [509, 111] width 8 height 8
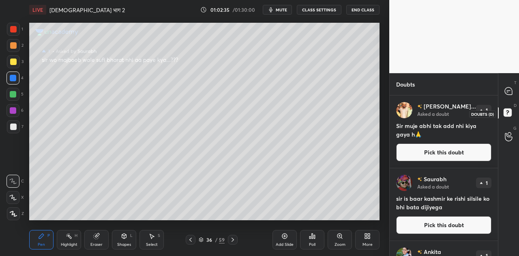
scroll to position [158, 106]
click at [444, 151] on button "Pick this doubt" at bounding box center [443, 152] width 95 height 18
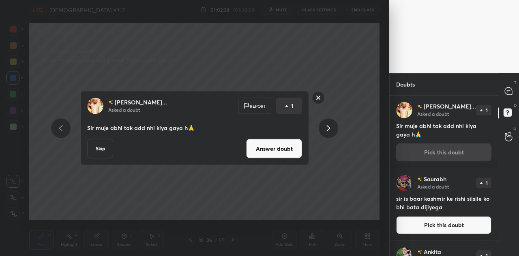
click at [271, 147] on button "Answer doubt" at bounding box center [274, 148] width 56 height 19
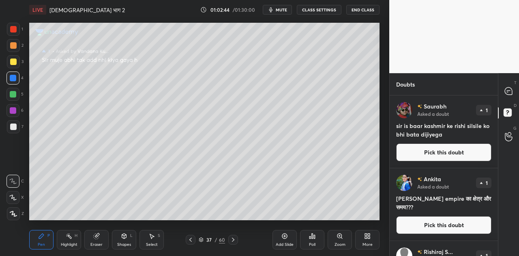
click at [441, 153] on button "Pick this doubt" at bounding box center [443, 152] width 95 height 18
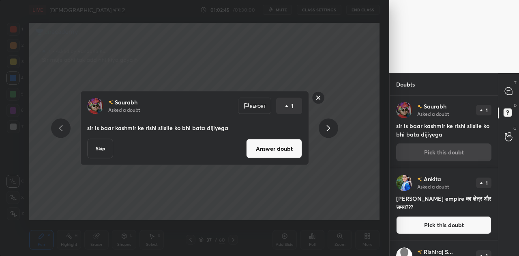
click at [273, 145] on button "Answer doubt" at bounding box center [274, 148] width 56 height 19
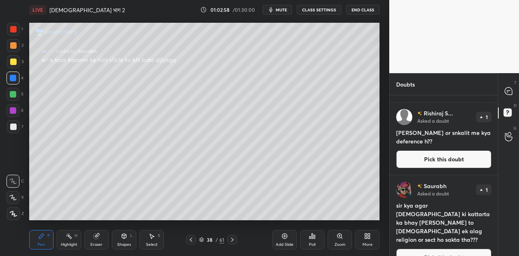
scroll to position [0, 0]
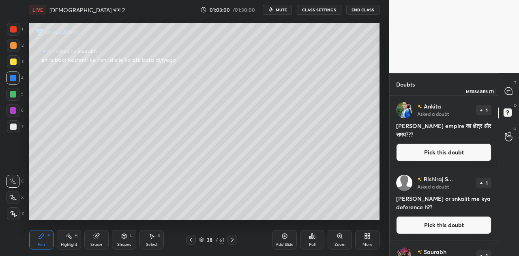
click at [510, 91] on icon at bounding box center [508, 90] width 7 height 7
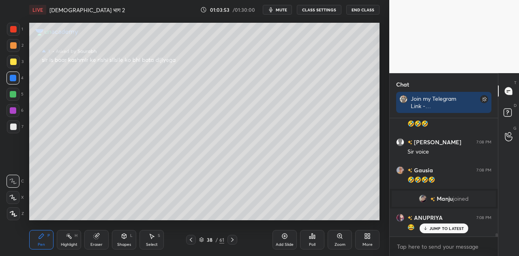
scroll to position [4087, 0]
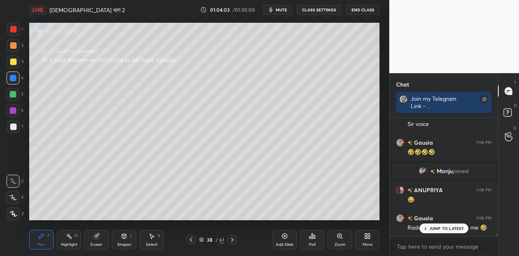
click at [13, 126] on div at bounding box center [13, 126] width 6 height 6
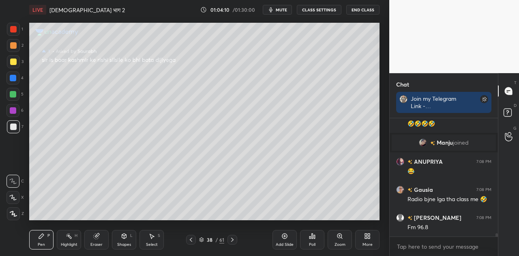
scroll to position [4180, 0]
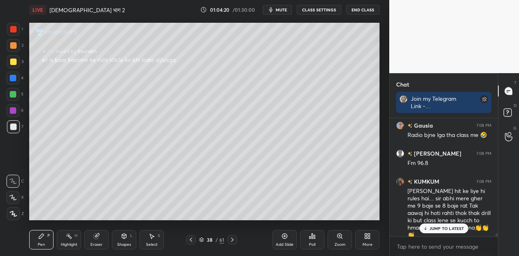
drag, startPoint x: 450, startPoint y: 225, endPoint x: 384, endPoint y: 196, distance: 72.5
click at [450, 225] on div "JUMP TO LATEST" at bounding box center [443, 228] width 49 height 10
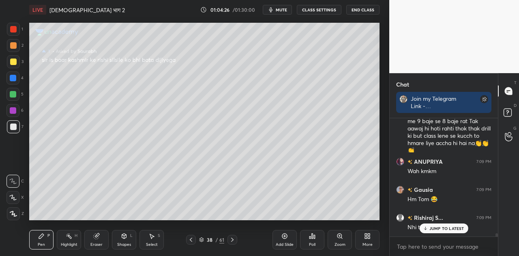
scroll to position [4299, 0]
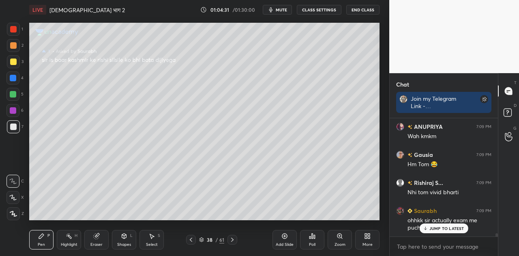
click at [447, 230] on p "JUMP TO LATEST" at bounding box center [446, 227] width 35 height 5
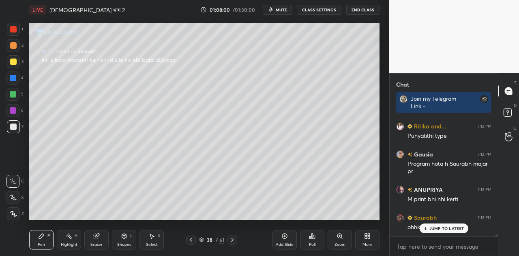
scroll to position [5800, 0]
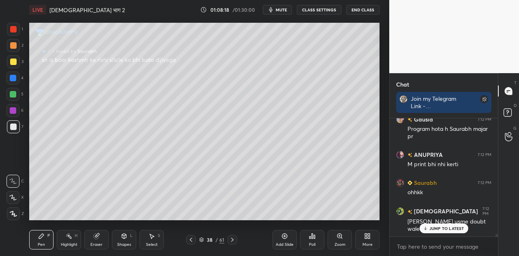
click at [446, 226] on p "JUMP TO LATEST" at bounding box center [446, 227] width 35 height 5
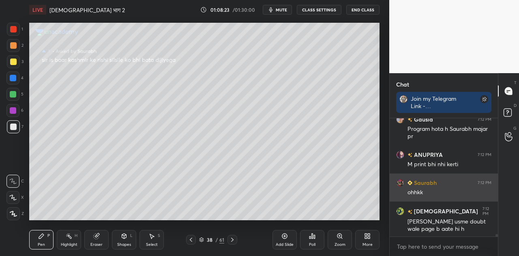
scroll to position [5836, 0]
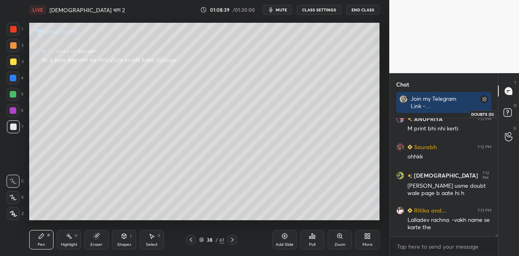
click at [507, 110] on rect at bounding box center [508, 113] width 8 height 8
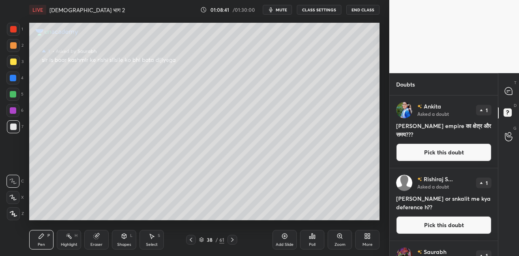
click at [430, 151] on button "Pick this doubt" at bounding box center [443, 152] width 95 height 18
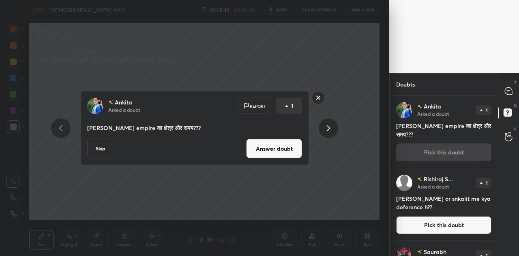
click at [275, 149] on button "Answer doubt" at bounding box center [274, 148] width 56 height 19
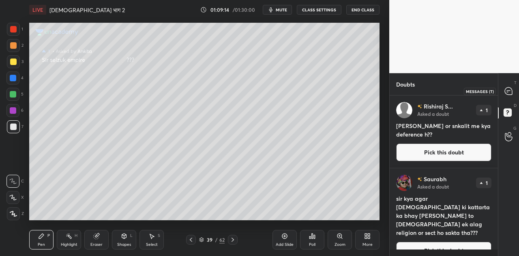
click at [507, 92] on icon at bounding box center [507, 92] width 1 height 0
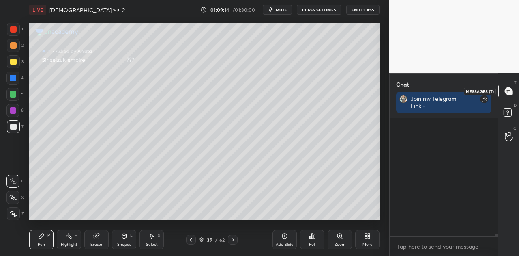
scroll to position [116, 106]
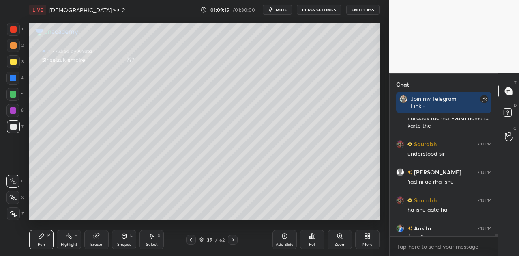
click at [281, 237] on div "Add Slide" at bounding box center [285, 239] width 24 height 19
click at [189, 239] on icon at bounding box center [190, 239] width 6 height 6
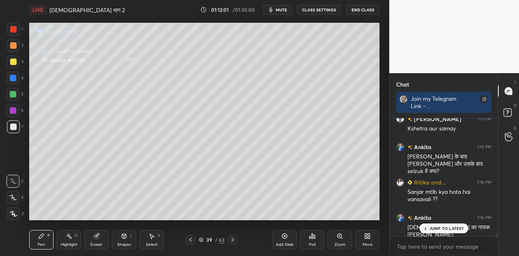
scroll to position [6102, 0]
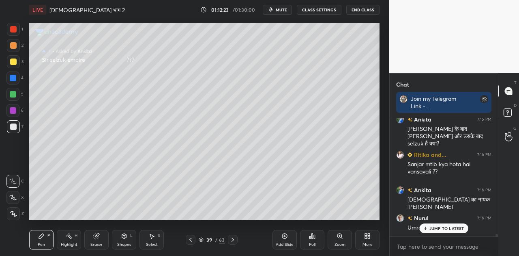
click at [452, 228] on p "JUMP TO LATEST" at bounding box center [446, 227] width 35 height 5
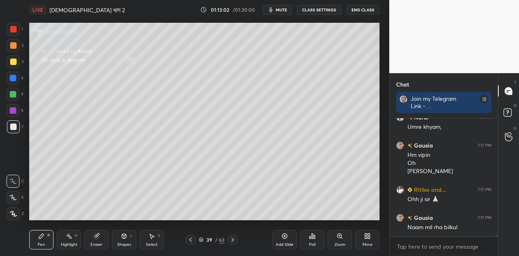
scroll to position [6230, 0]
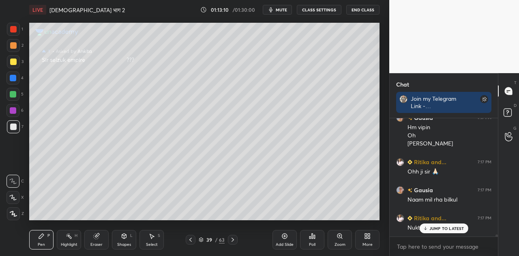
click at [447, 225] on p "JUMP TO LATEST" at bounding box center [446, 227] width 35 height 5
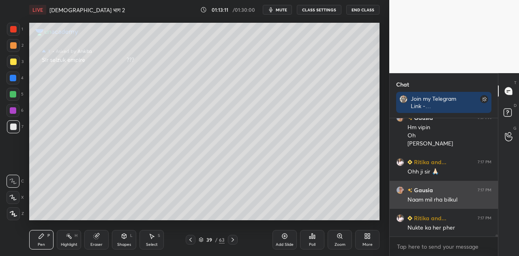
scroll to position [6259, 0]
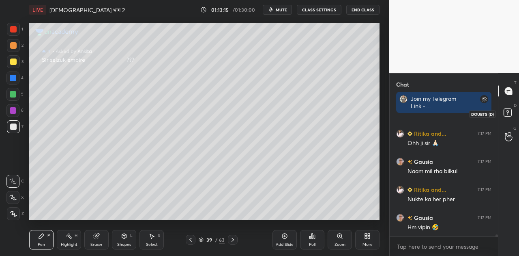
click at [505, 111] on rect at bounding box center [508, 113] width 8 height 8
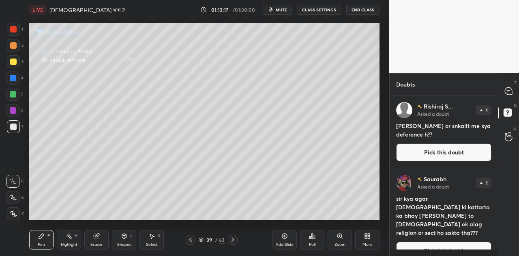
click at [438, 150] on button "Pick this doubt" at bounding box center [443, 152] width 95 height 18
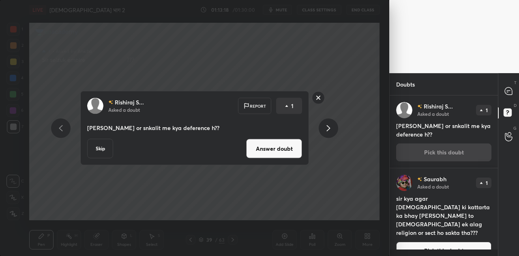
click at [280, 148] on button "Answer doubt" at bounding box center [274, 148] width 56 height 19
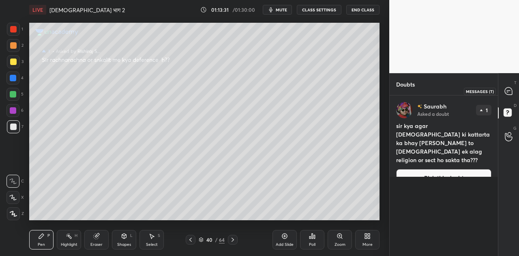
click at [508, 92] on icon at bounding box center [507, 92] width 1 height 0
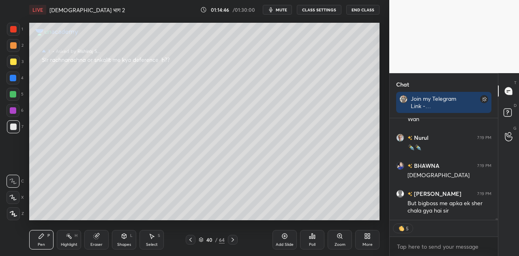
scroll to position [6914, 0]
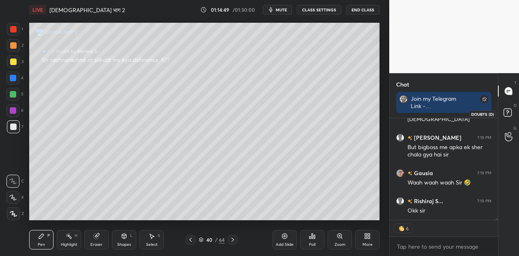
click at [511, 114] on rect at bounding box center [508, 113] width 8 height 8
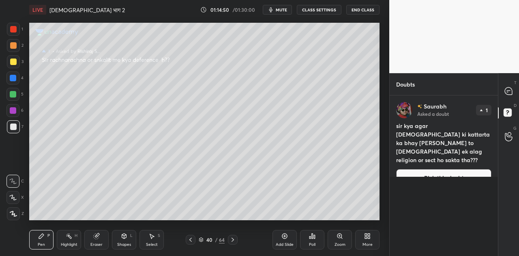
click at [440, 169] on button "Pick this doubt" at bounding box center [443, 178] width 95 height 18
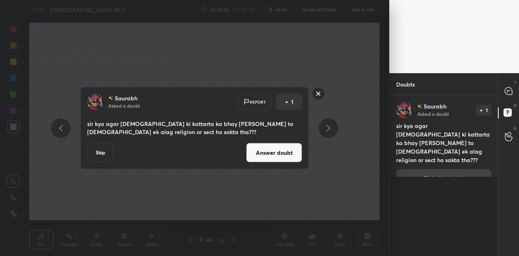
click at [275, 155] on button "Answer doubt" at bounding box center [274, 152] width 56 height 19
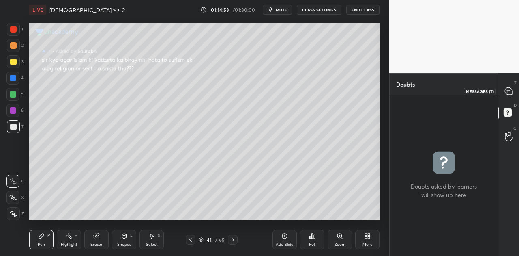
click at [511, 90] on icon at bounding box center [508, 90] width 7 height 7
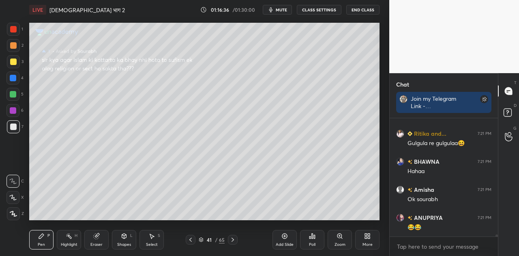
scroll to position [7395, 0]
click at [508, 112] on icon at bounding box center [507, 111] width 3 height 3
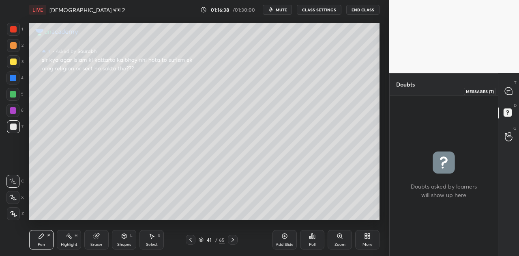
click at [510, 93] on icon at bounding box center [508, 90] width 7 height 7
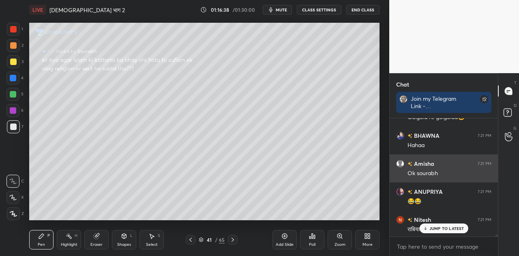
scroll to position [7423, 0]
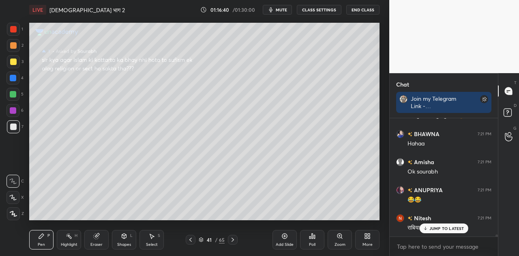
click at [443, 224] on div "JUMP TO LATEST" at bounding box center [443, 228] width 49 height 10
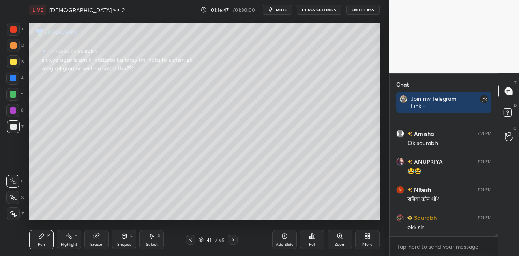
click at [284, 237] on icon at bounding box center [284, 235] width 6 height 6
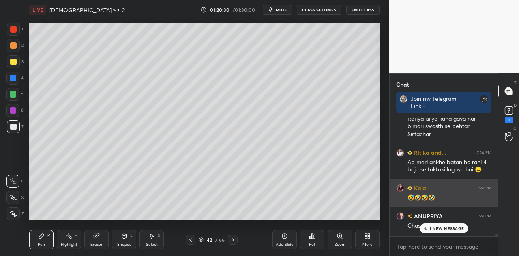
scroll to position [8294, 0]
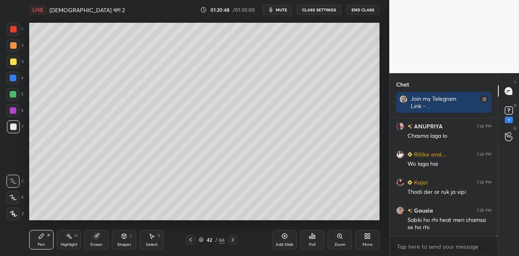
click at [285, 10] on span "mute" at bounding box center [281, 10] width 11 height 6
click at [282, 10] on span "unmute" at bounding box center [280, 10] width 17 height 6
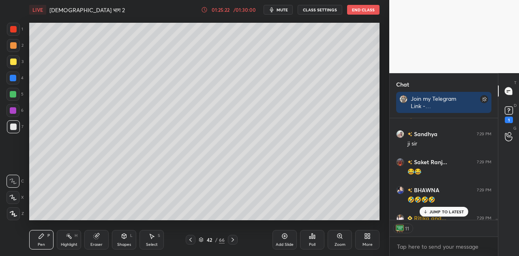
scroll to position [9888, 0]
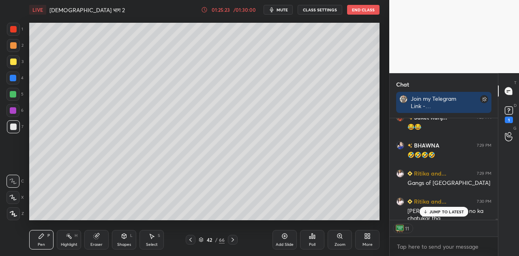
click at [234, 239] on icon at bounding box center [233, 239] width 2 height 4
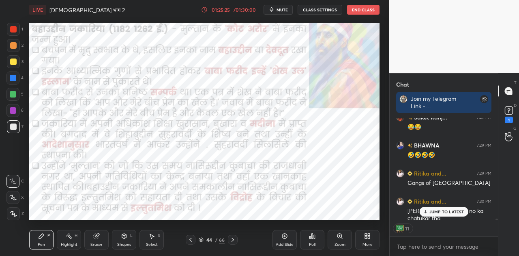
click at [234, 239] on icon at bounding box center [233, 239] width 2 height 4
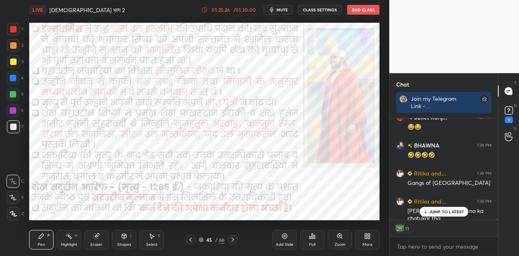
click at [234, 239] on icon at bounding box center [233, 239] width 2 height 4
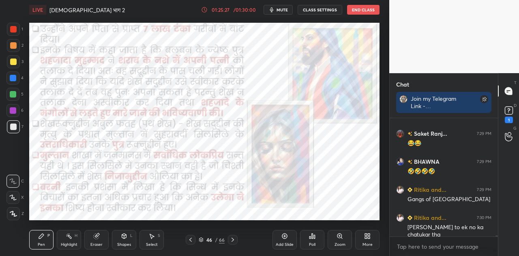
scroll to position [9871, 0]
click at [234, 239] on icon at bounding box center [233, 239] width 2 height 4
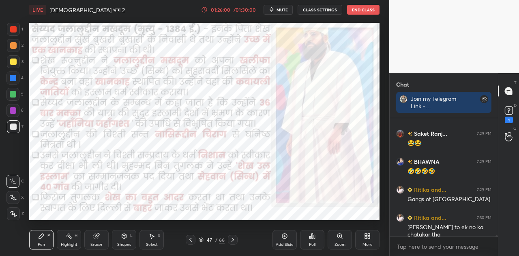
click at [124, 238] on icon at bounding box center [124, 235] width 4 height 5
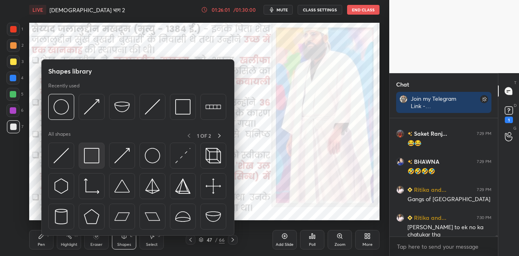
click at [98, 158] on img at bounding box center [91, 155] width 15 height 15
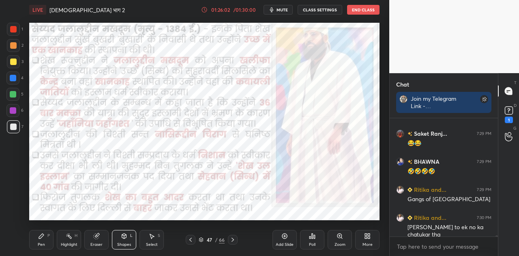
click at [17, 71] on div at bounding box center [12, 77] width 13 height 13
click at [233, 241] on icon at bounding box center [233, 239] width 6 height 6
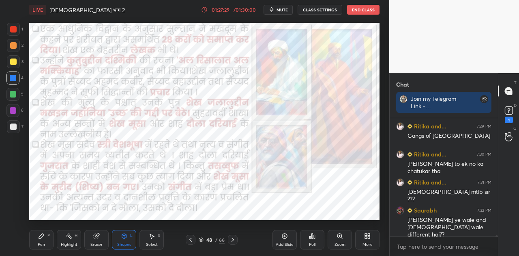
scroll to position [9962, 0]
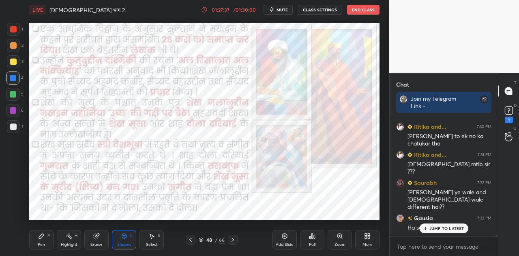
click at [232, 239] on icon at bounding box center [233, 239] width 6 height 6
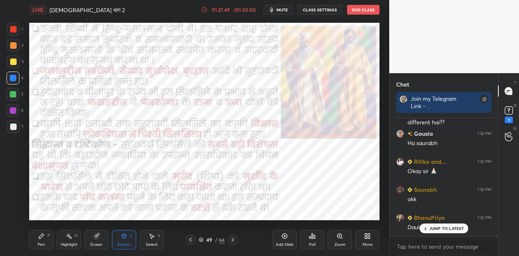
scroll to position [10074, 0]
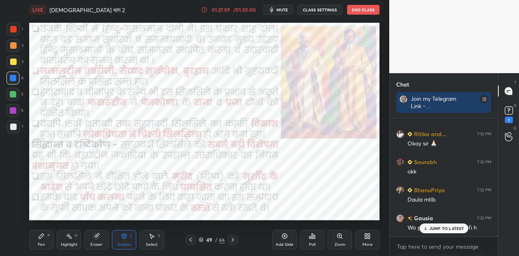
click at [232, 239] on icon at bounding box center [233, 239] width 6 height 6
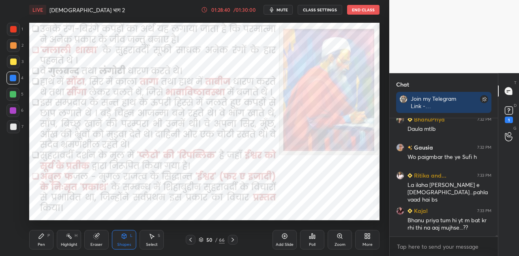
scroll to position [10173, 0]
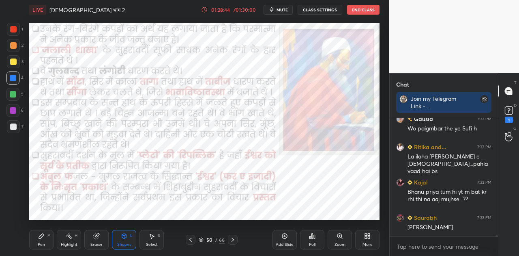
click at [232, 239] on icon at bounding box center [233, 239] width 6 height 6
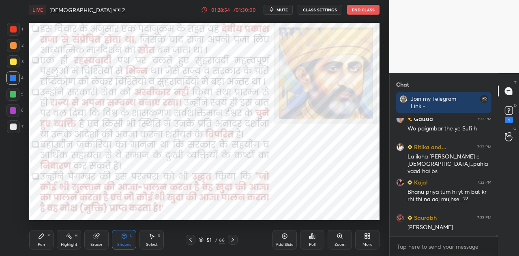
click at [232, 239] on icon at bounding box center [233, 239] width 6 height 6
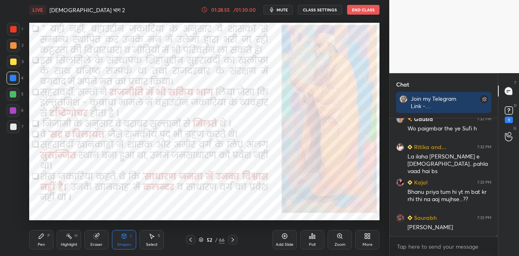
scroll to position [10201, 0]
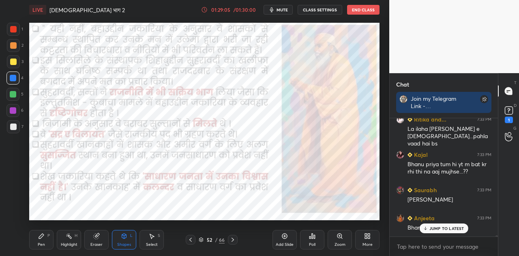
click at [232, 239] on icon at bounding box center [233, 239] width 6 height 6
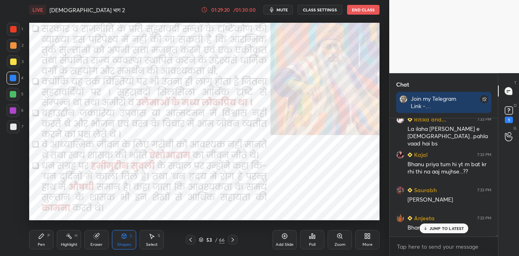
click at [232, 239] on icon at bounding box center [233, 239] width 6 height 6
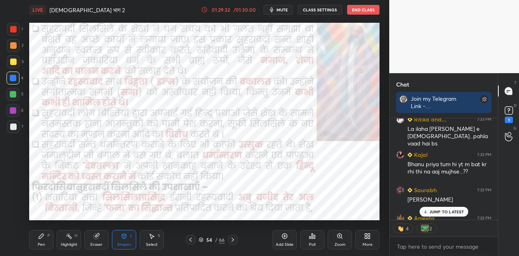
scroll to position [10245, 0]
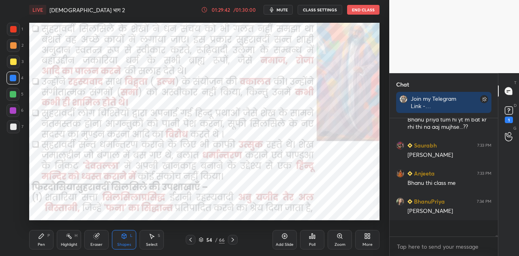
click at [232, 239] on icon at bounding box center [233, 239] width 6 height 6
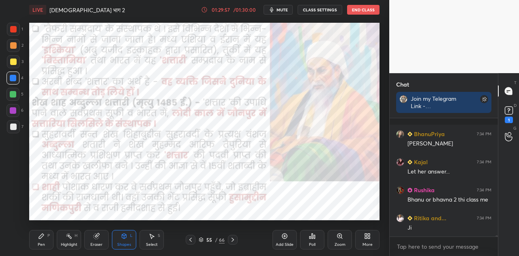
scroll to position [10348, 0]
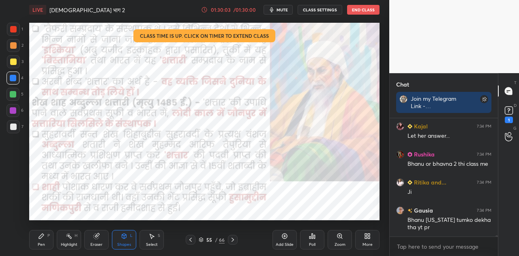
click at [207, 9] on icon at bounding box center [204, 9] width 5 height 5
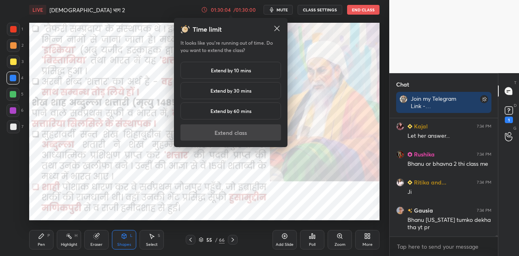
click at [242, 71] on h5 "Extend by 10 mins" at bounding box center [231, 70] width 40 height 7
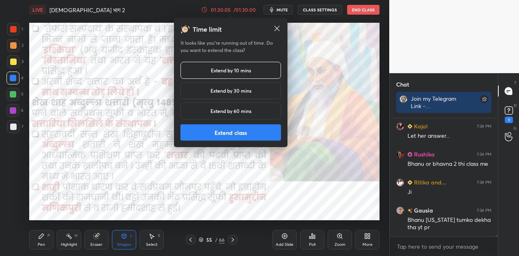
click at [248, 132] on button "Extend class" at bounding box center [230, 132] width 101 height 16
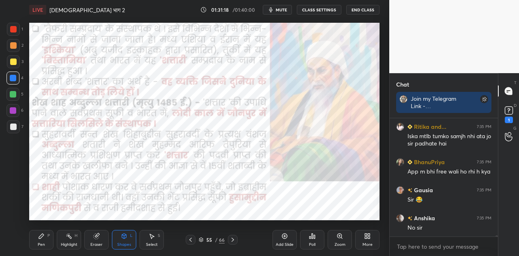
scroll to position [10645, 0]
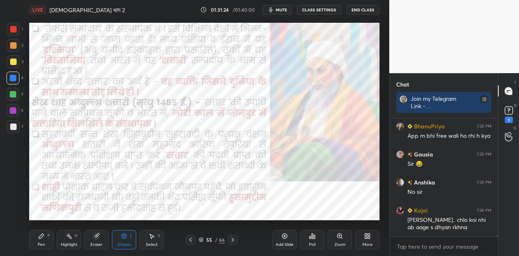
click at [201, 238] on icon at bounding box center [201, 239] width 5 height 5
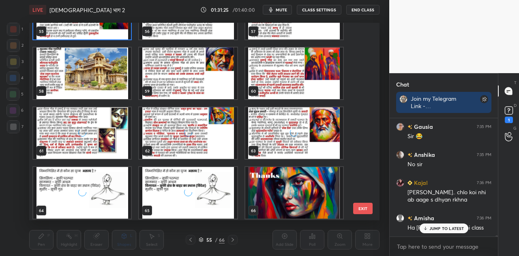
scroll to position [1114, 0]
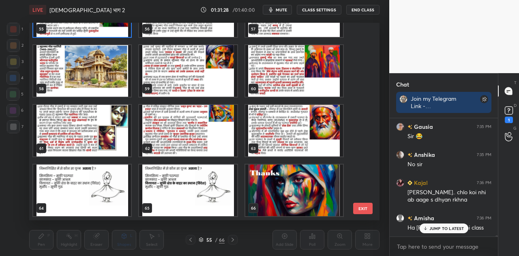
click at [104, 185] on img "grid" at bounding box center [82, 190] width 98 height 52
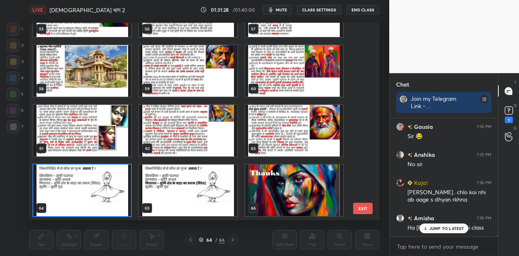
click at [104, 185] on img "grid" at bounding box center [82, 190] width 98 height 52
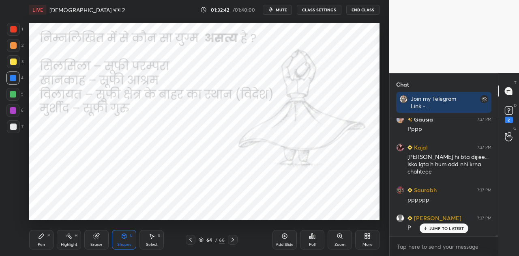
scroll to position [11465, 0]
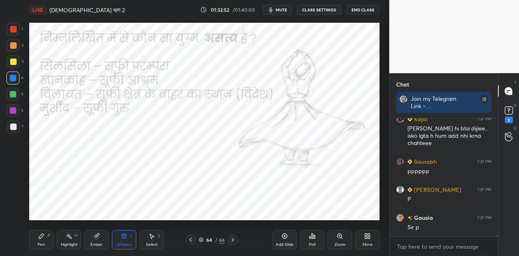
click at [313, 238] on icon at bounding box center [312, 235] width 6 height 6
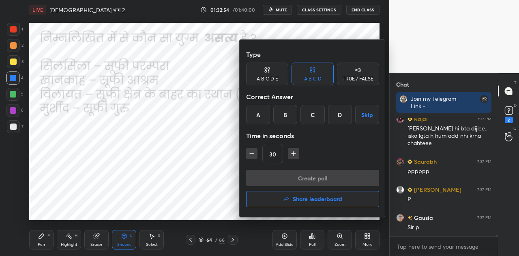
click at [313, 118] on div "C" at bounding box center [313, 114] width 24 height 19
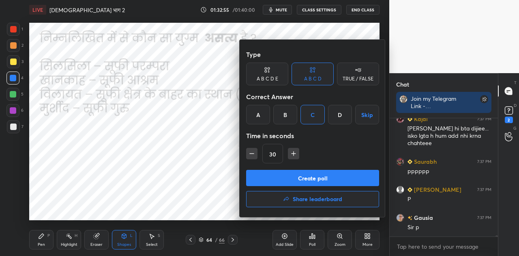
click at [316, 177] on button "Create poll" at bounding box center [312, 178] width 133 height 16
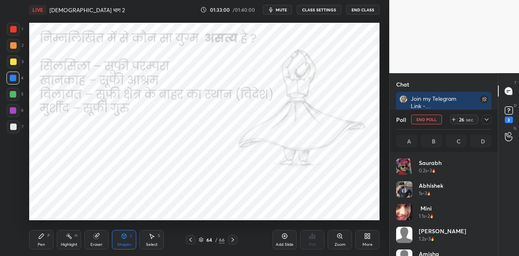
scroll to position [11515, 0]
click at [37, 238] on div "Pen P" at bounding box center [41, 239] width 24 height 19
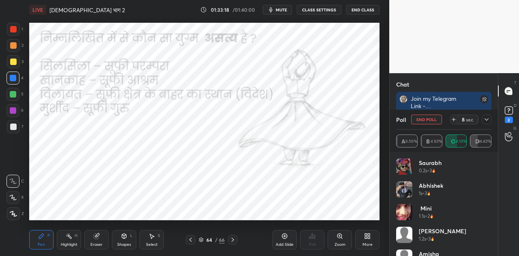
scroll to position [11627, 0]
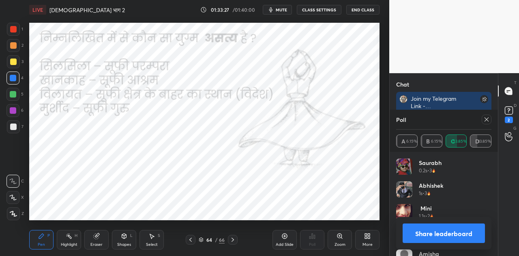
click at [425, 231] on button "Share leaderboard" at bounding box center [444, 232] width 82 height 19
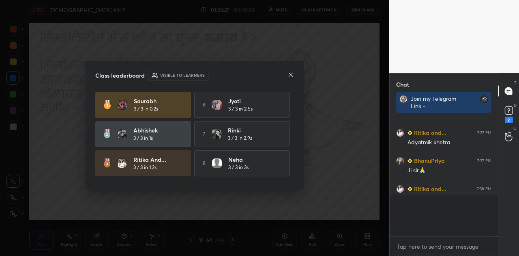
scroll to position [111, 106]
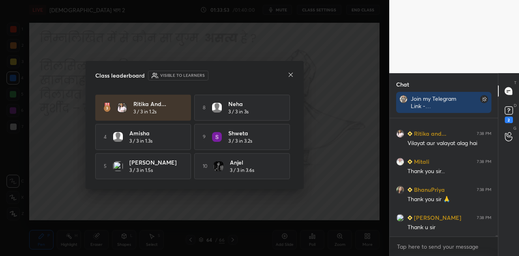
click at [290, 74] on icon at bounding box center [291, 74] width 6 height 6
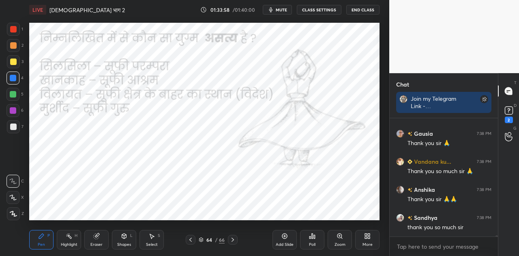
click at [234, 238] on icon at bounding box center [233, 239] width 6 height 6
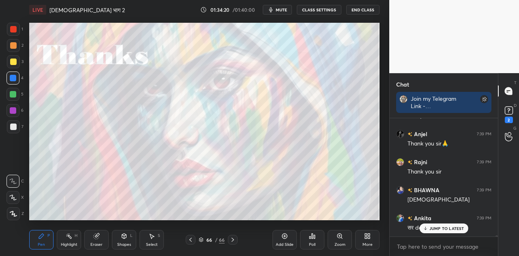
click at [442, 230] on div "JUMP TO LATEST" at bounding box center [443, 228] width 49 height 10
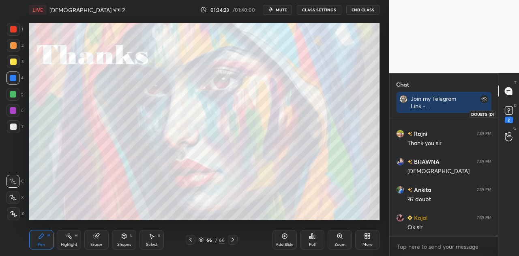
click at [508, 111] on icon at bounding box center [508, 109] width 3 height 3
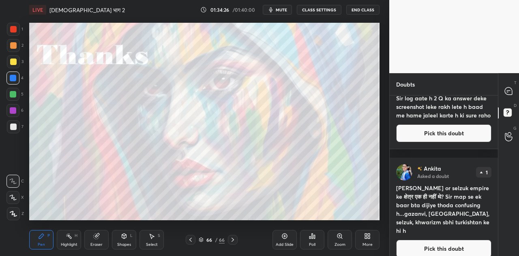
click at [436, 242] on button "Pick this doubt" at bounding box center [443, 248] width 95 height 18
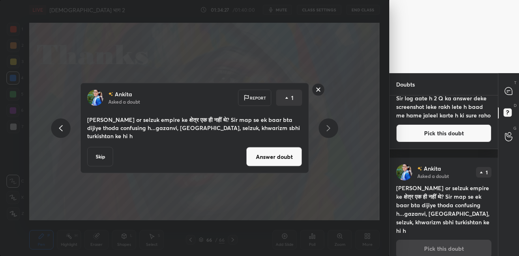
click at [277, 157] on button "Answer doubt" at bounding box center [274, 156] width 56 height 19
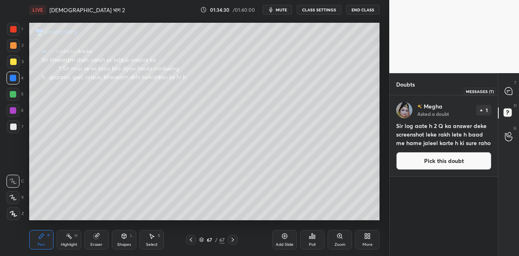
click at [508, 93] on icon at bounding box center [508, 90] width 7 height 7
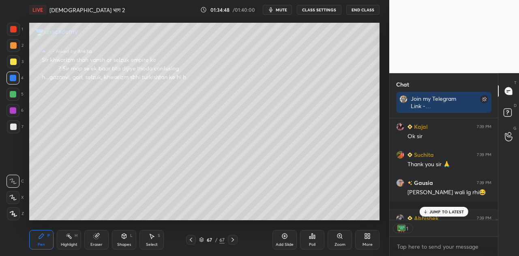
scroll to position [99, 106]
click at [507, 112] on rect at bounding box center [508, 113] width 8 height 8
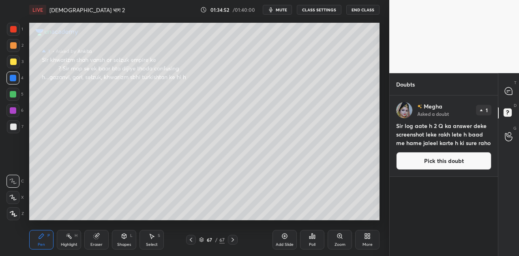
click at [442, 157] on button "Pick this doubt" at bounding box center [443, 161] width 95 height 18
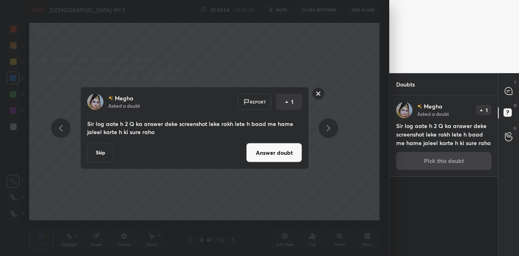
click at [273, 157] on button "Answer doubt" at bounding box center [274, 152] width 56 height 19
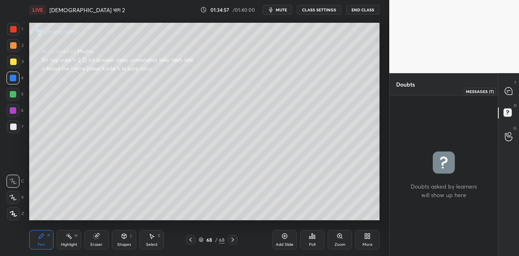
click at [509, 89] on icon at bounding box center [508, 90] width 7 height 7
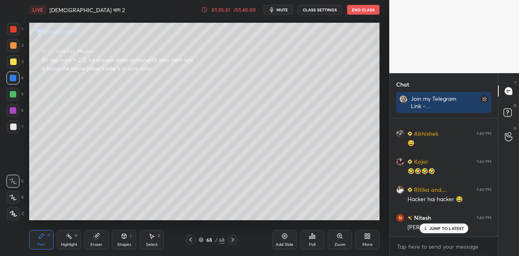
scroll to position [13426, 0]
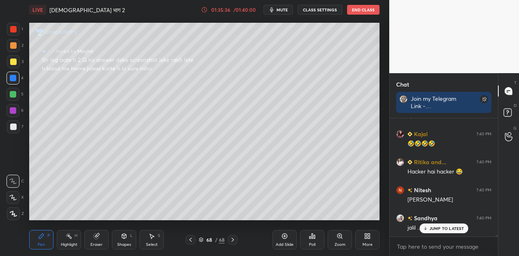
click at [446, 226] on p "JUMP TO LATEST" at bounding box center [446, 227] width 35 height 5
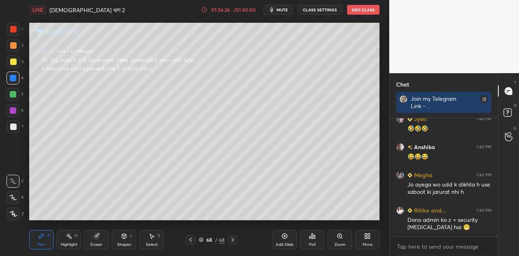
scroll to position [13720, 0]
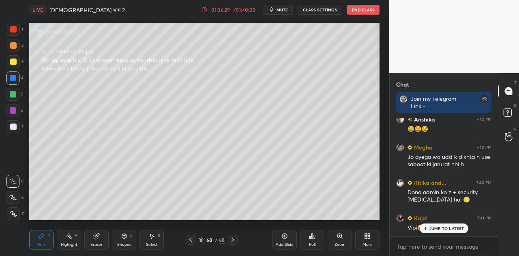
click at [449, 230] on p "JUMP TO LATEST" at bounding box center [446, 227] width 35 height 5
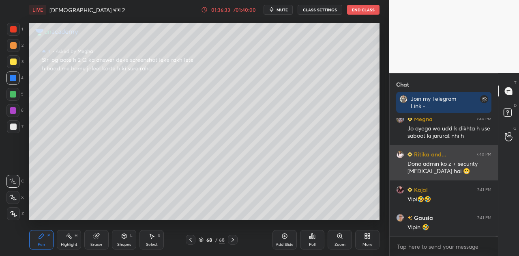
scroll to position [13776, 0]
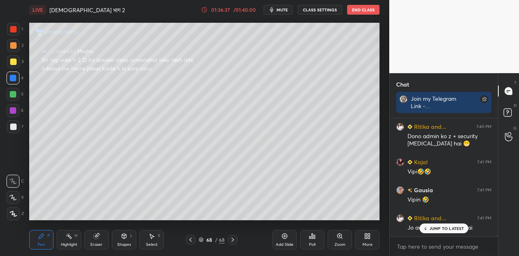
click at [438, 228] on p "JUMP TO LATEST" at bounding box center [446, 227] width 35 height 5
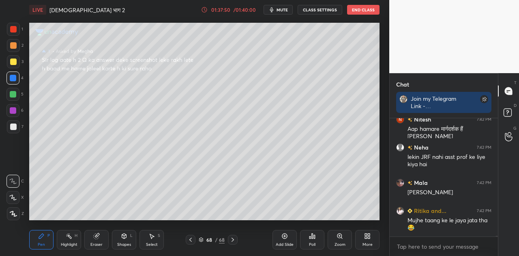
scroll to position [14293, 0]
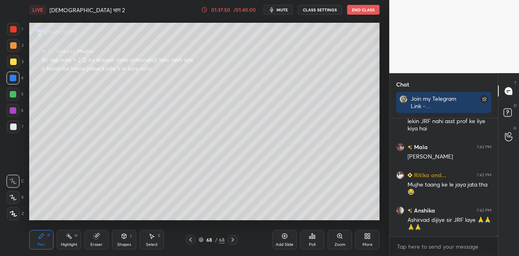
click at [188, 239] on icon at bounding box center [190, 239] width 6 height 6
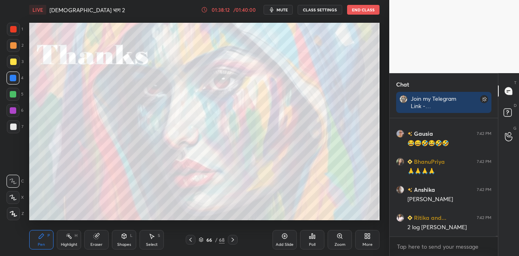
scroll to position [14615, 0]
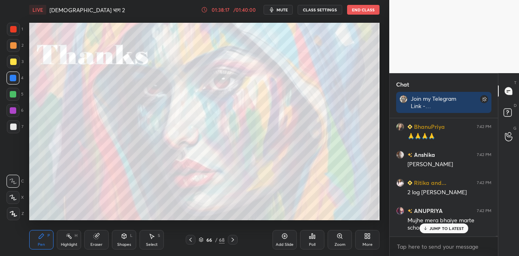
click at [457, 226] on p "JUMP TO LATEST" at bounding box center [446, 227] width 35 height 5
click at [362, 9] on button "End Class" at bounding box center [363, 10] width 32 height 10
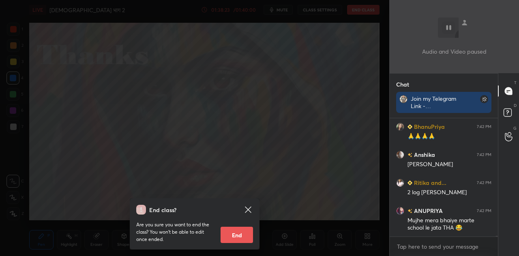
click at [238, 235] on button "End" at bounding box center [237, 234] width 32 height 16
type textarea "x"
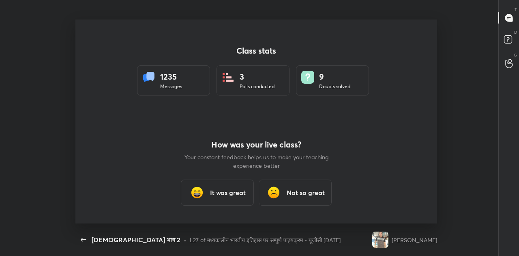
scroll to position [204, 513]
